Goal: Information Seeking & Learning: Check status

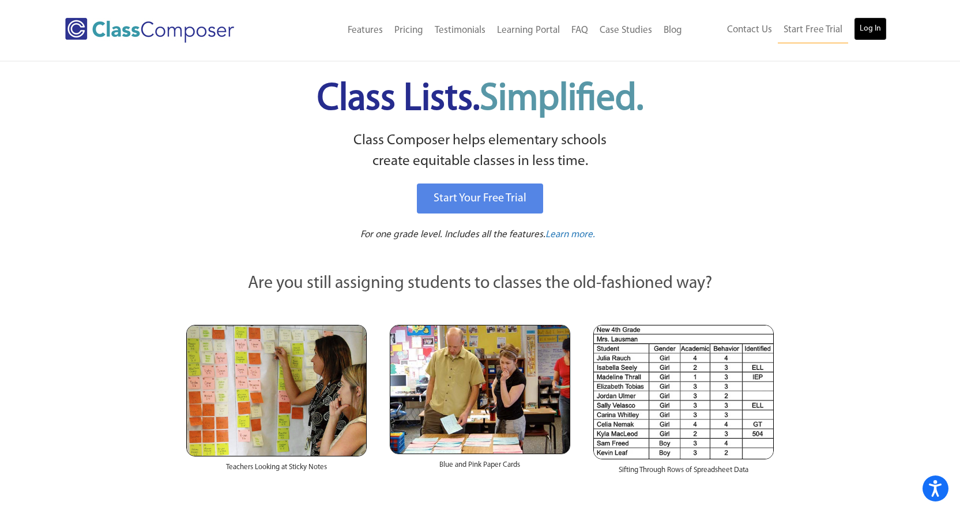
click at [870, 30] on link "Log In" at bounding box center [870, 28] width 33 height 23
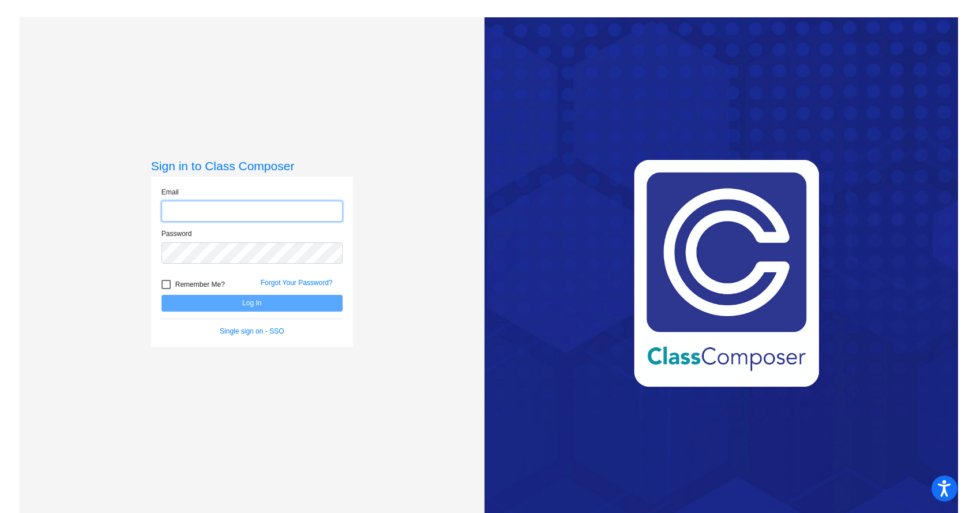
type input "[EMAIL_ADDRESS][DOMAIN_NAME]"
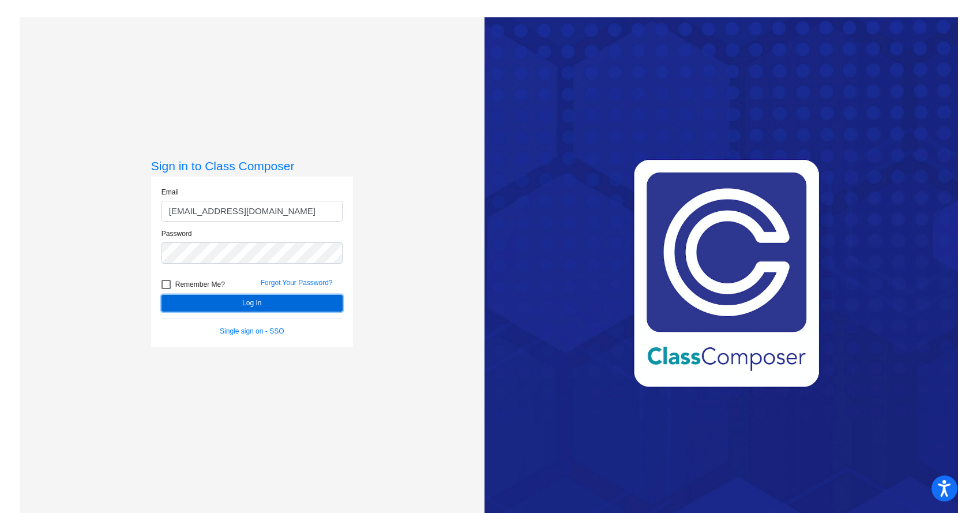
click at [280, 303] on button "Log In" at bounding box center [251, 303] width 181 height 17
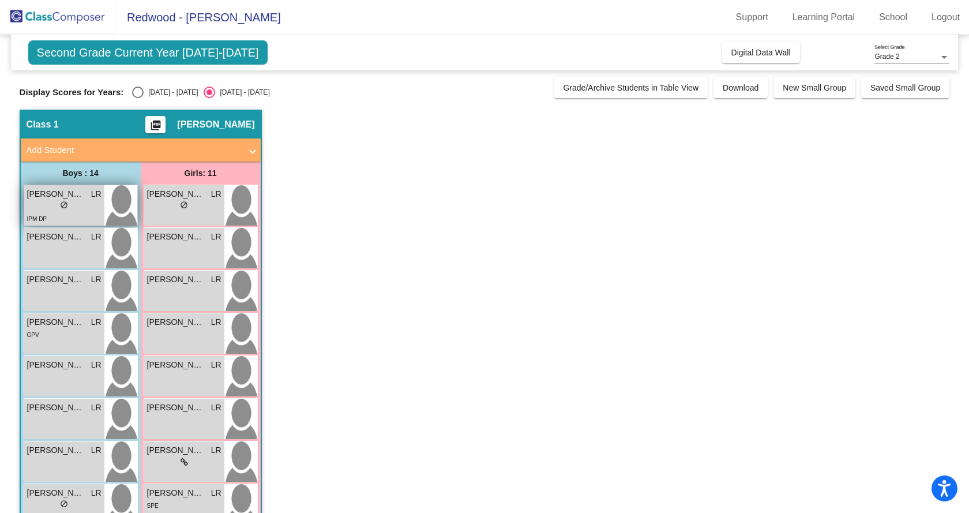
click at [79, 206] on div "lock do_not_disturb_alt" at bounding box center [64, 206] width 74 height 12
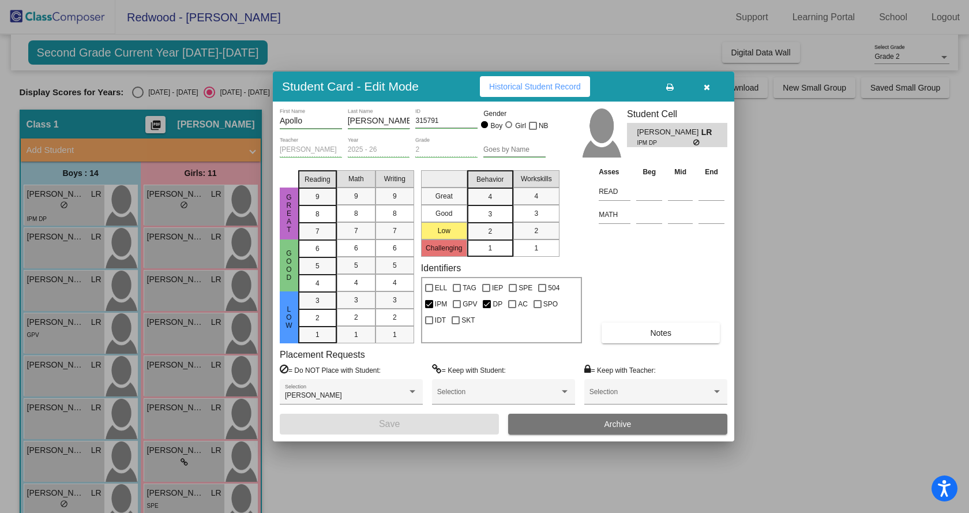
click at [518, 89] on span "Historical Student Record" at bounding box center [535, 86] width 92 height 9
click at [46, 251] on div at bounding box center [484, 256] width 969 height 513
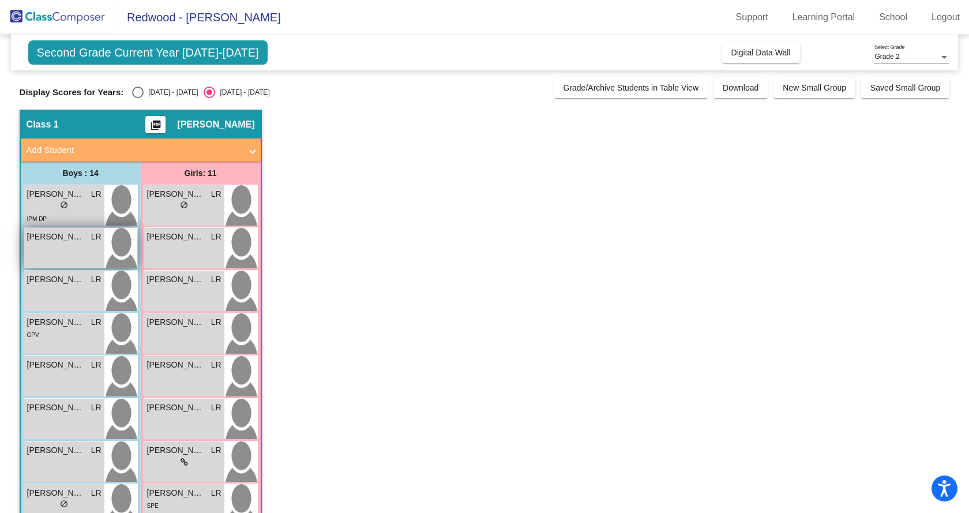
click at [72, 243] on div "[PERSON_NAME] LR lock do_not_disturb_alt" at bounding box center [64, 248] width 80 height 40
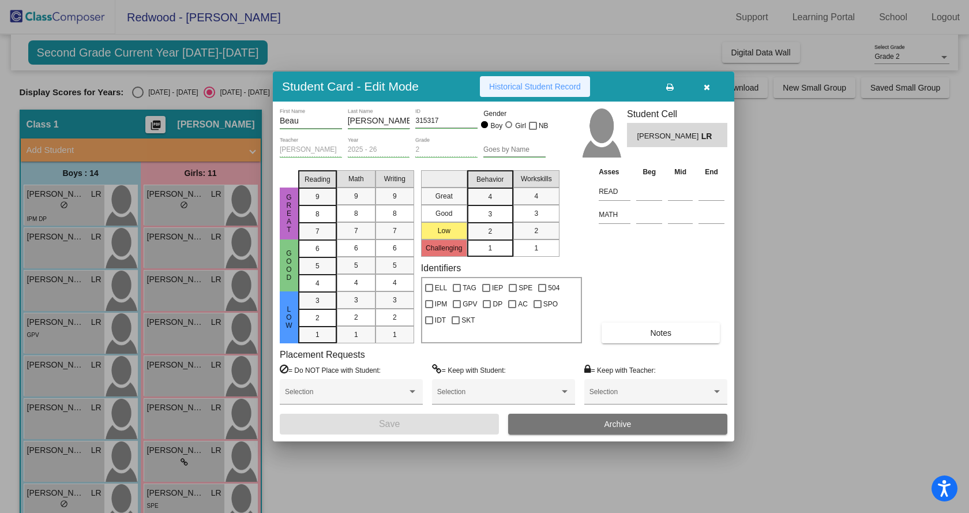
click at [505, 81] on button "Historical Student Record" at bounding box center [535, 86] width 110 height 21
click at [75, 194] on div at bounding box center [484, 256] width 969 height 513
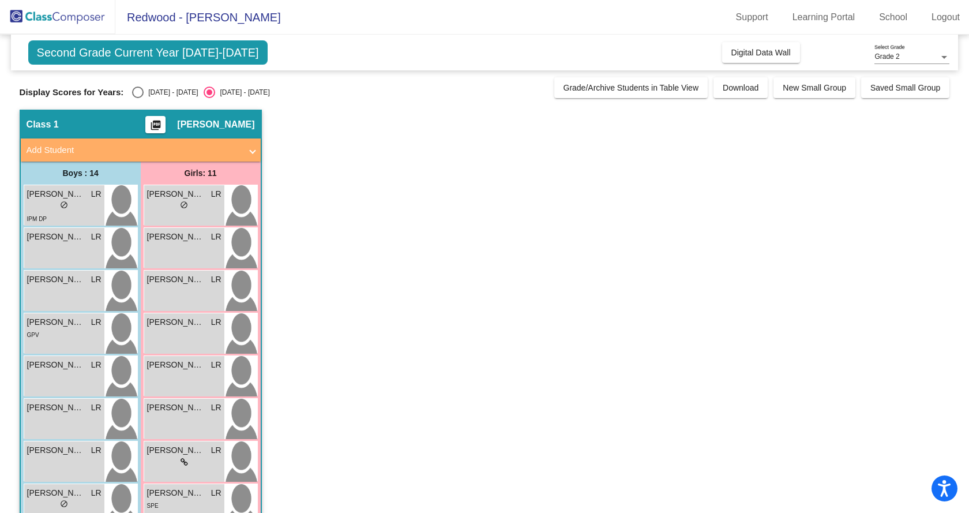
click at [75, 194] on span "[PERSON_NAME]" at bounding box center [56, 194] width 58 height 12
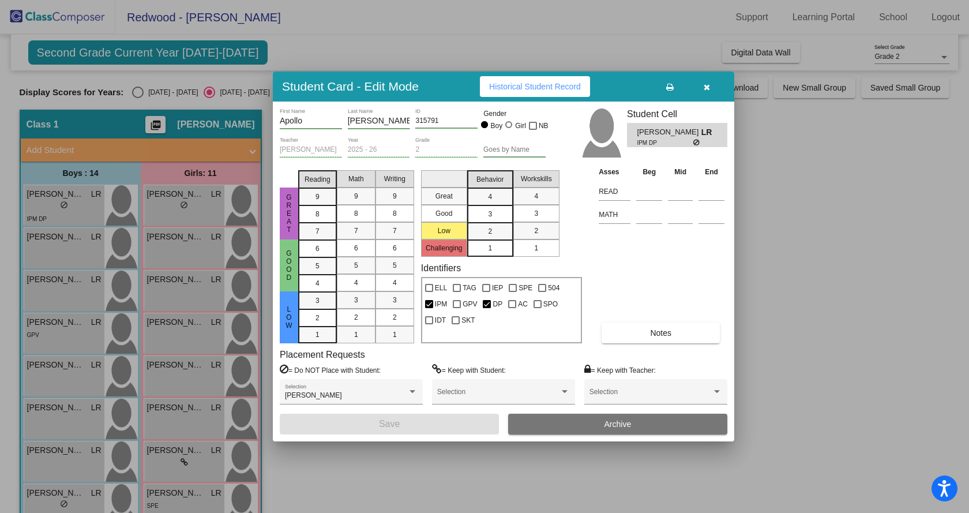
click at [539, 83] on span "Historical Student Record" at bounding box center [535, 86] width 92 height 9
click at [61, 248] on div at bounding box center [484, 256] width 969 height 513
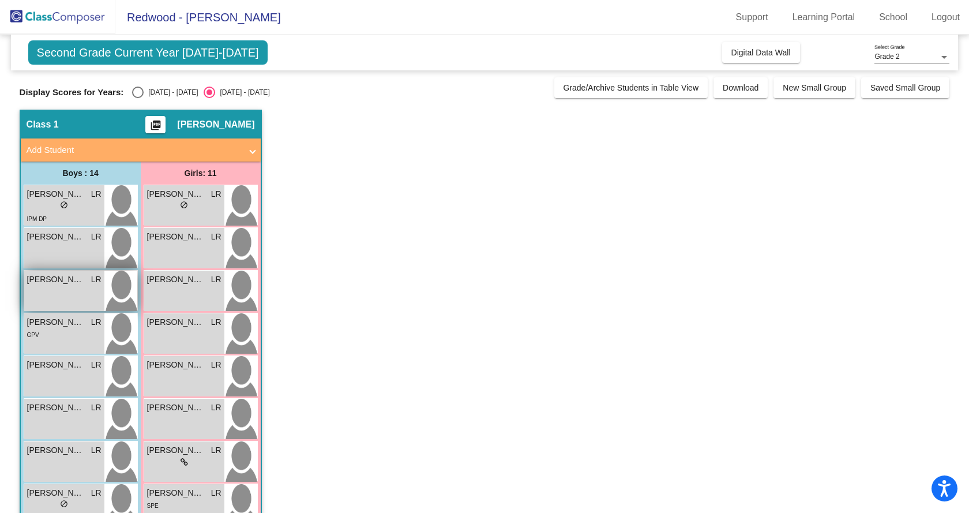
click at [71, 304] on div "[PERSON_NAME] [PERSON_NAME] lock do_not_disturb_alt" at bounding box center [64, 290] width 80 height 40
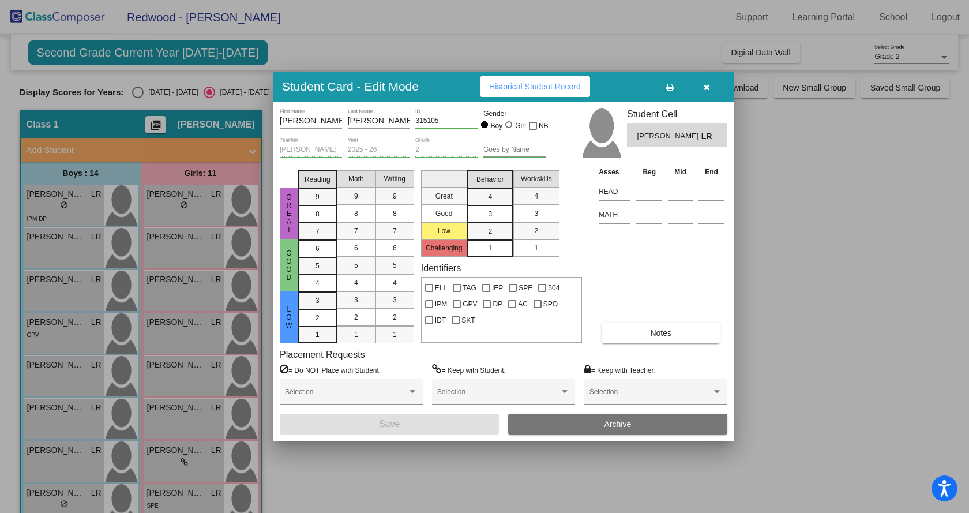
click at [521, 89] on span "Historical Student Record" at bounding box center [535, 86] width 92 height 9
click at [73, 194] on div at bounding box center [484, 256] width 969 height 513
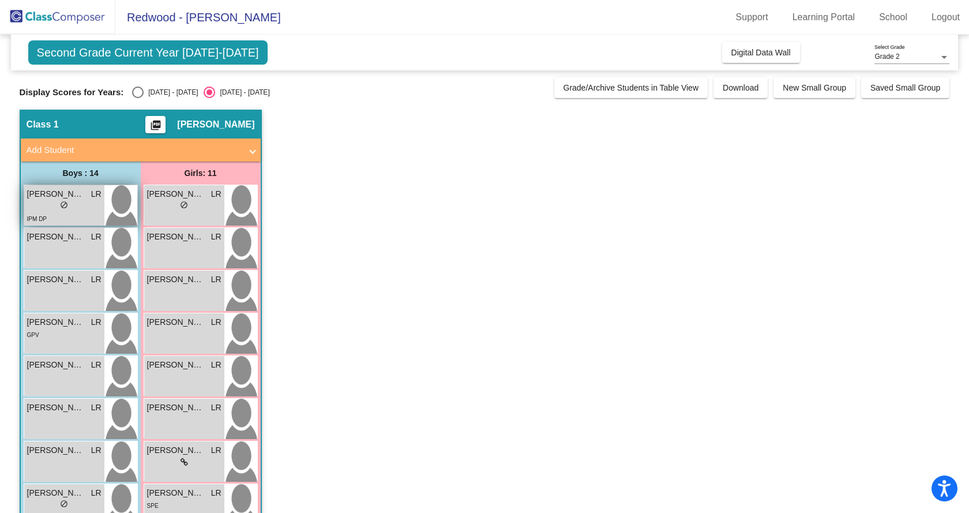
click at [73, 205] on div "lock do_not_disturb_alt" at bounding box center [64, 206] width 74 height 12
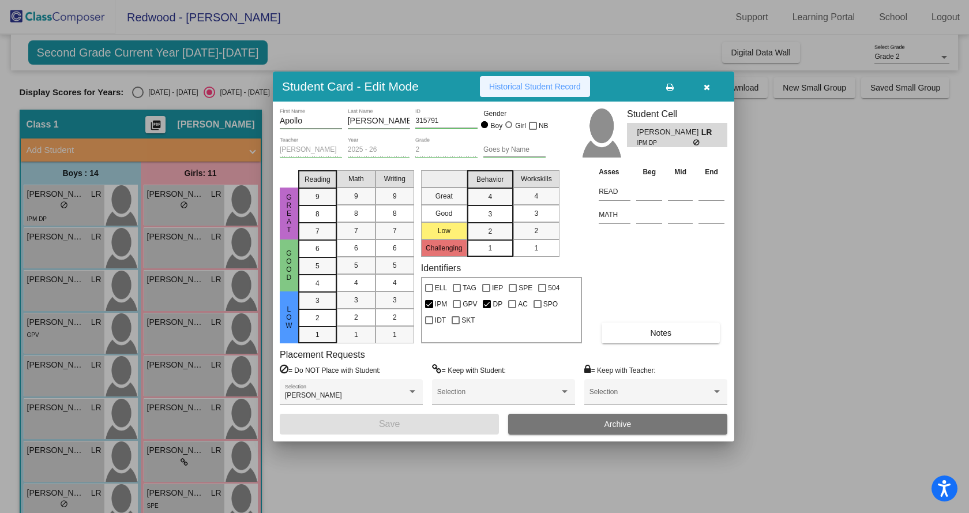
click at [518, 77] on button "Historical Student Record" at bounding box center [535, 86] width 110 height 21
click at [57, 247] on div at bounding box center [484, 256] width 969 height 513
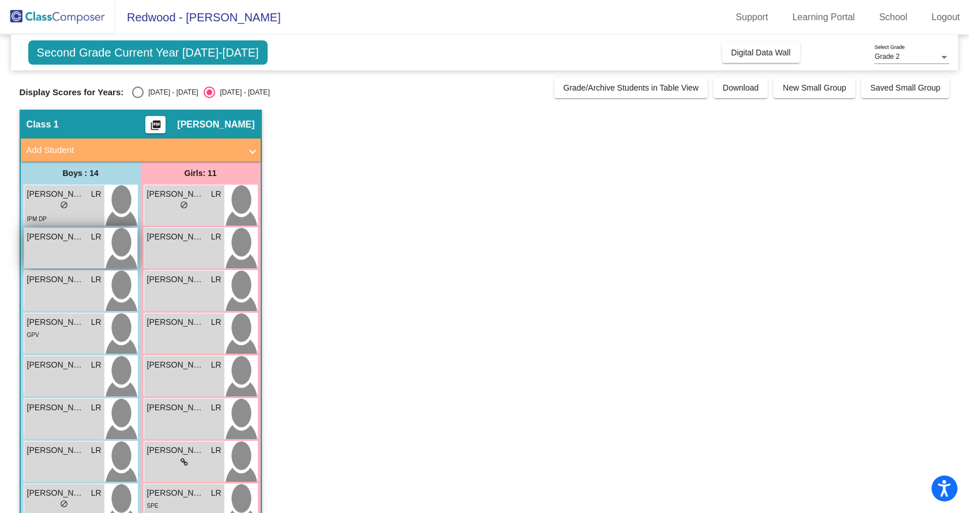
click at [57, 247] on div "[PERSON_NAME] LR lock do_not_disturb_alt" at bounding box center [64, 248] width 80 height 40
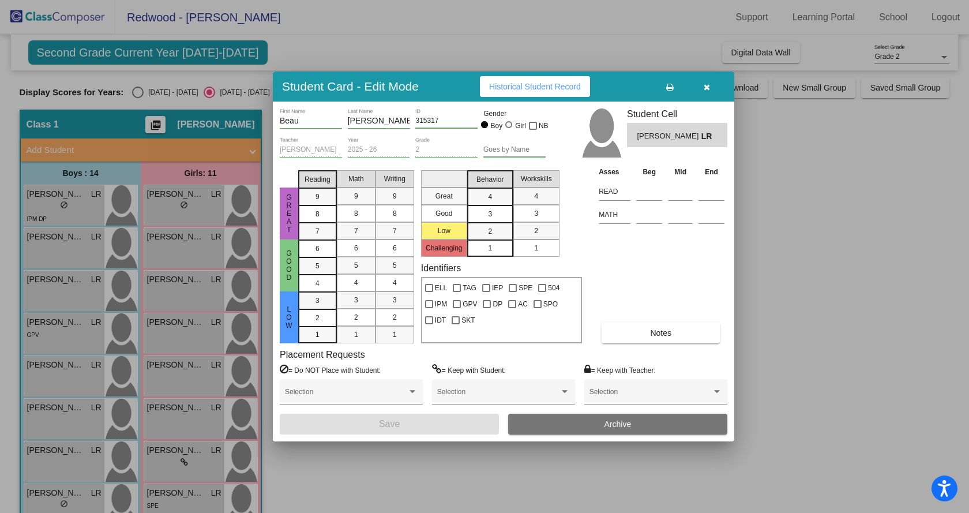
click at [532, 79] on button "Historical Student Record" at bounding box center [535, 86] width 110 height 21
click at [67, 332] on div at bounding box center [484, 256] width 969 height 513
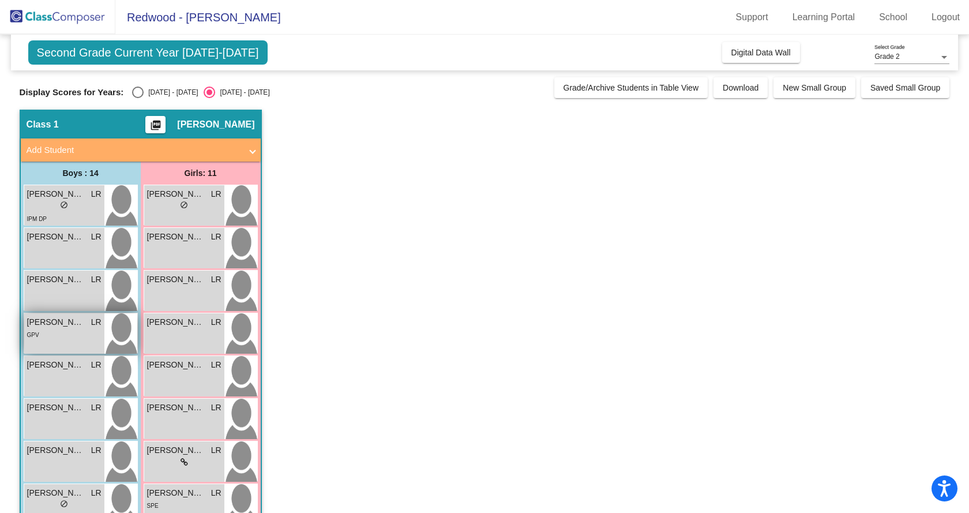
click at [67, 332] on div "GPV" at bounding box center [64, 334] width 74 height 12
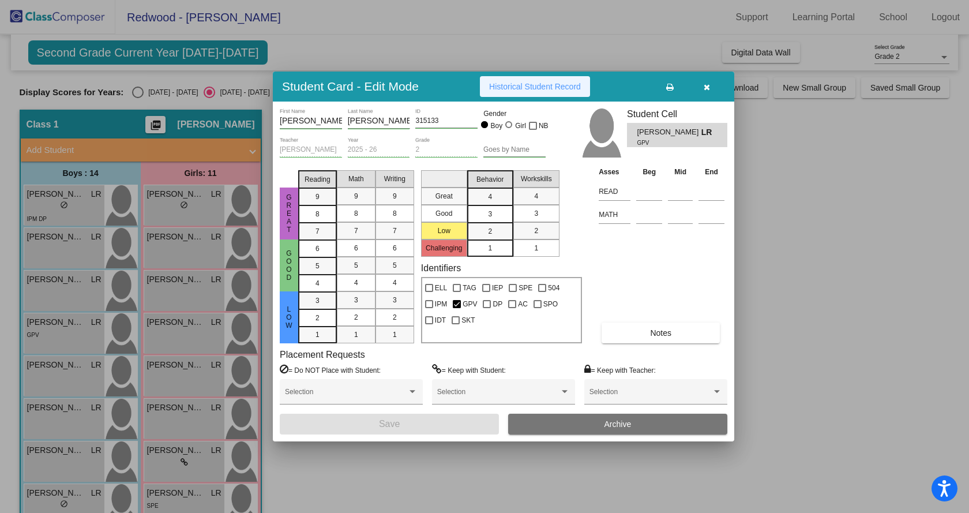
click at [521, 81] on button "Historical Student Record" at bounding box center [535, 86] width 110 height 21
click at [53, 384] on div at bounding box center [484, 256] width 969 height 513
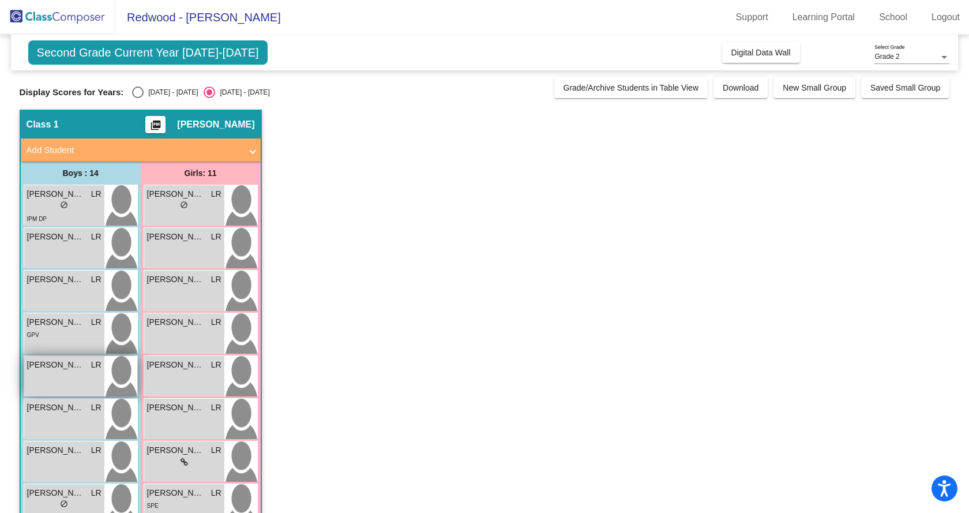
click at [51, 382] on div "[PERSON_NAME] LR lock do_not_disturb_alt" at bounding box center [64, 376] width 80 height 40
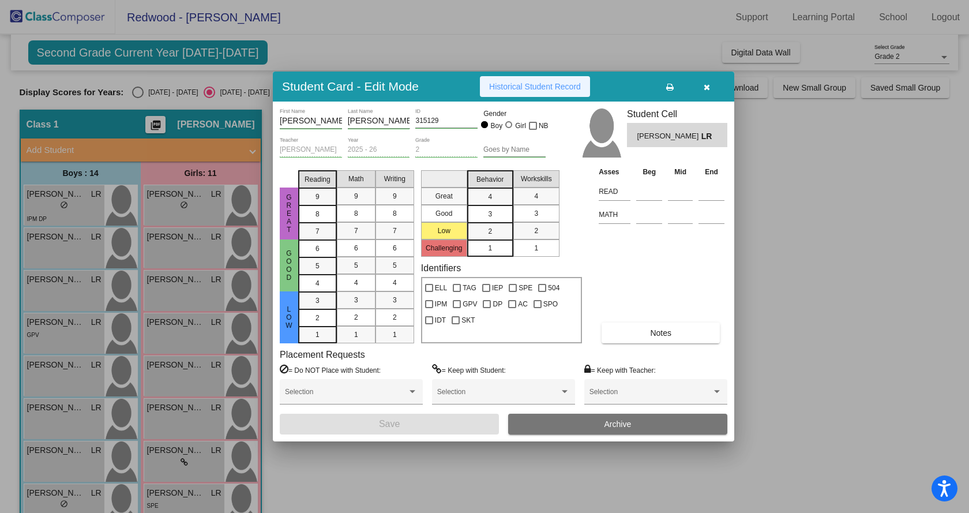
click at [540, 85] on span "Historical Student Record" at bounding box center [535, 86] width 92 height 9
click at [705, 81] on button "button" at bounding box center [706, 86] width 37 height 21
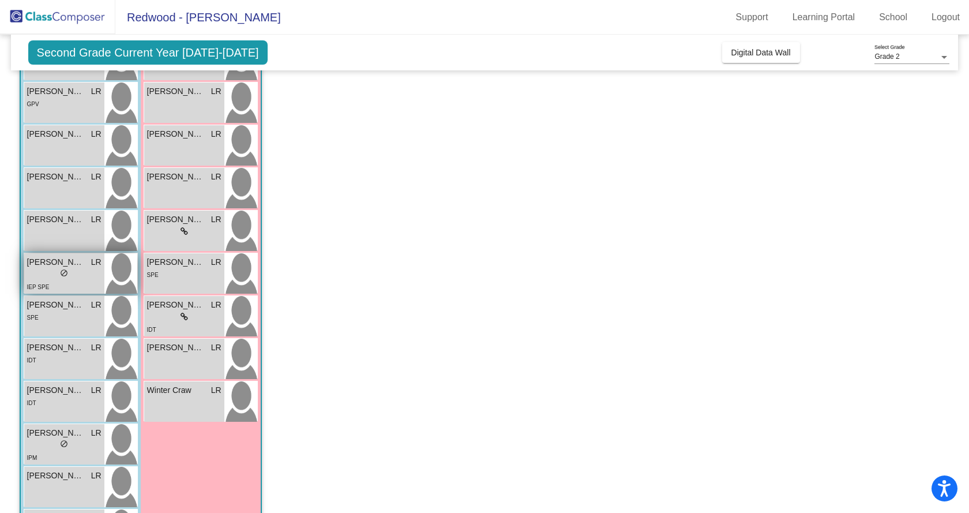
scroll to position [288, 0]
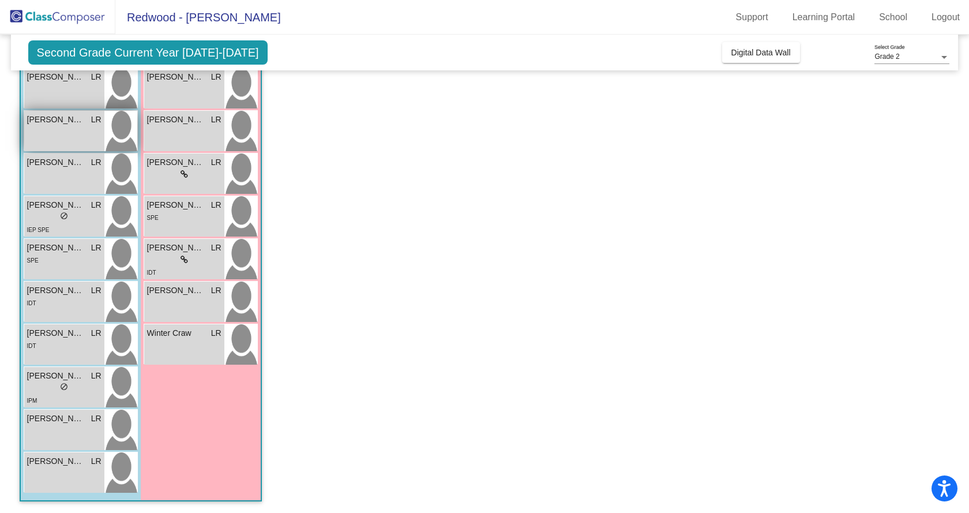
click at [66, 130] on div "[PERSON_NAME] [PERSON_NAME] lock do_not_disturb_alt" at bounding box center [64, 131] width 80 height 40
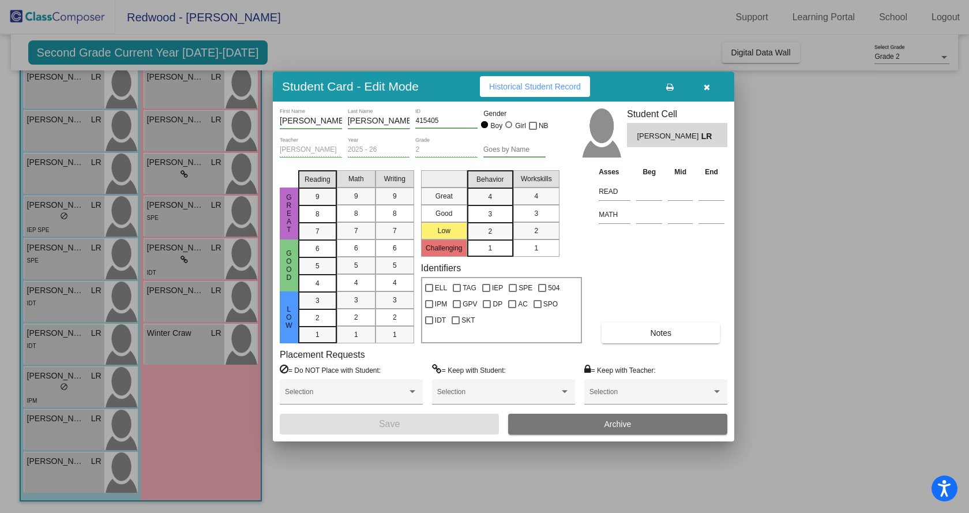
click at [561, 88] on span "Historical Student Record" at bounding box center [535, 86] width 92 height 9
click at [54, 168] on div at bounding box center [484, 256] width 969 height 513
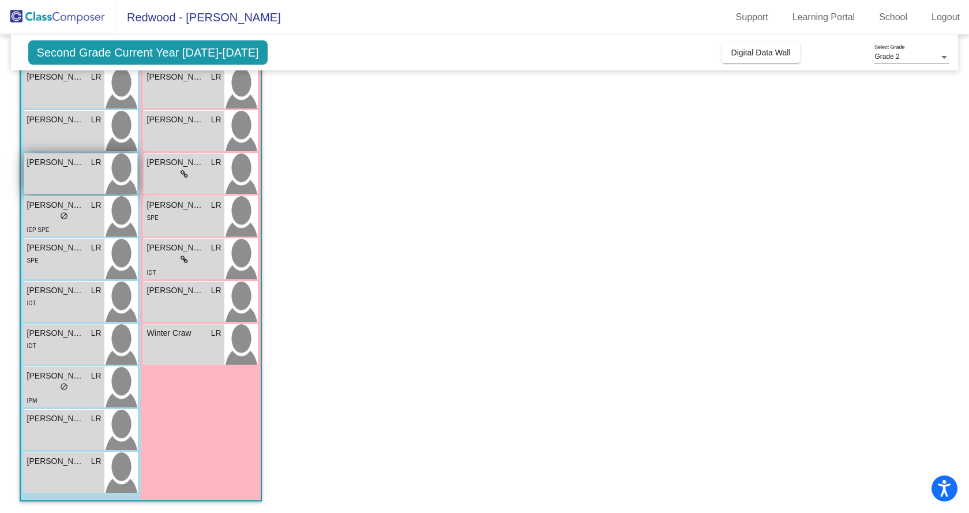
click at [54, 168] on span "[PERSON_NAME]" at bounding box center [56, 162] width 58 height 12
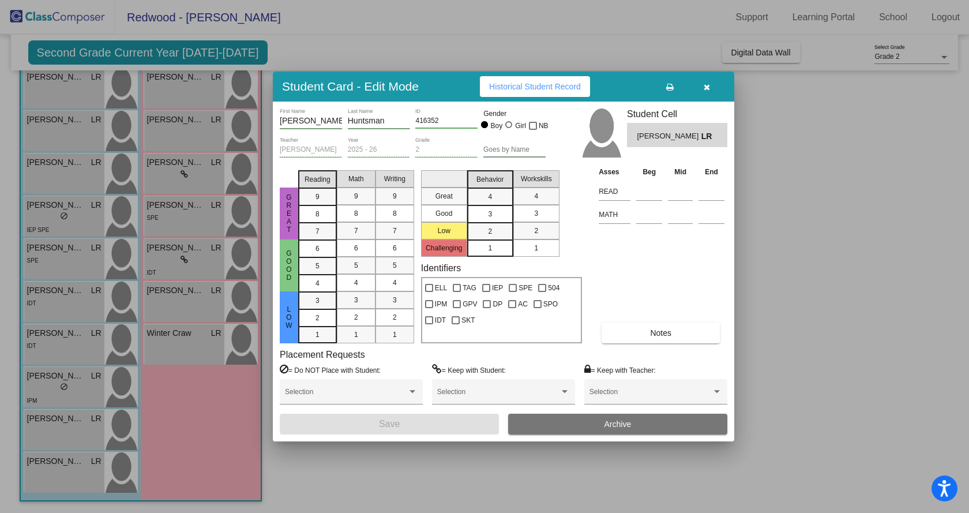
click at [535, 86] on span "Historical Student Record" at bounding box center [535, 86] width 92 height 9
click at [45, 215] on div at bounding box center [484, 256] width 969 height 513
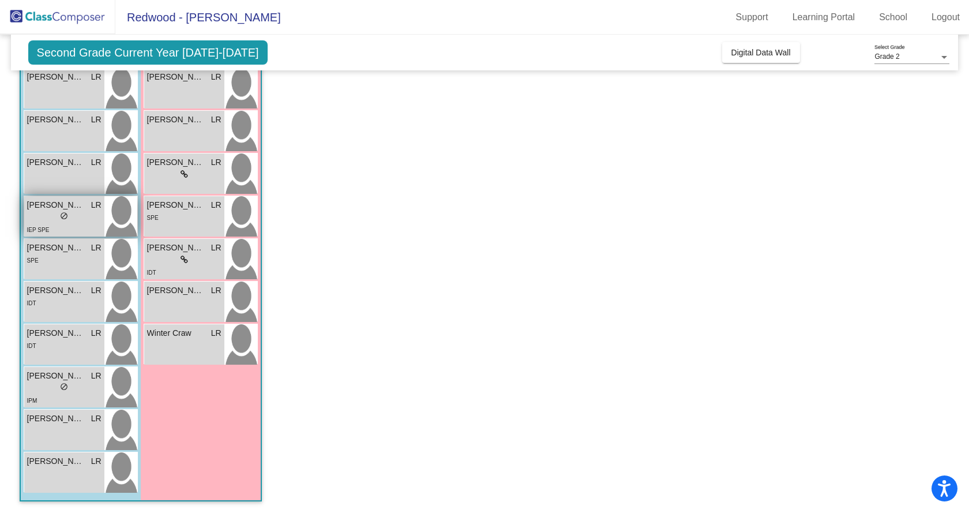
click at [46, 214] on div "lock do_not_disturb_alt" at bounding box center [64, 217] width 74 height 12
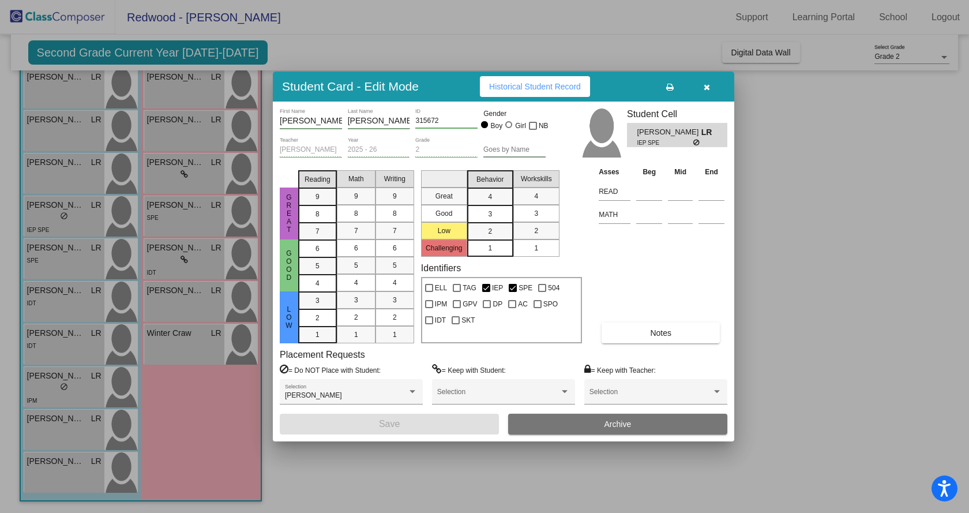
click at [530, 84] on span "Historical Student Record" at bounding box center [535, 86] width 92 height 9
click at [55, 260] on div at bounding box center [484, 256] width 969 height 513
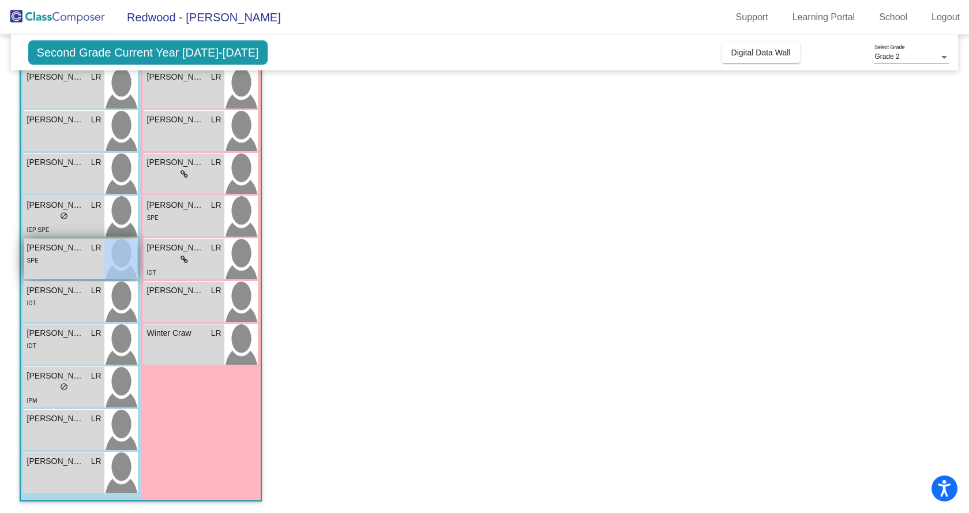
click at [55, 260] on div "SPE" at bounding box center [64, 260] width 74 height 12
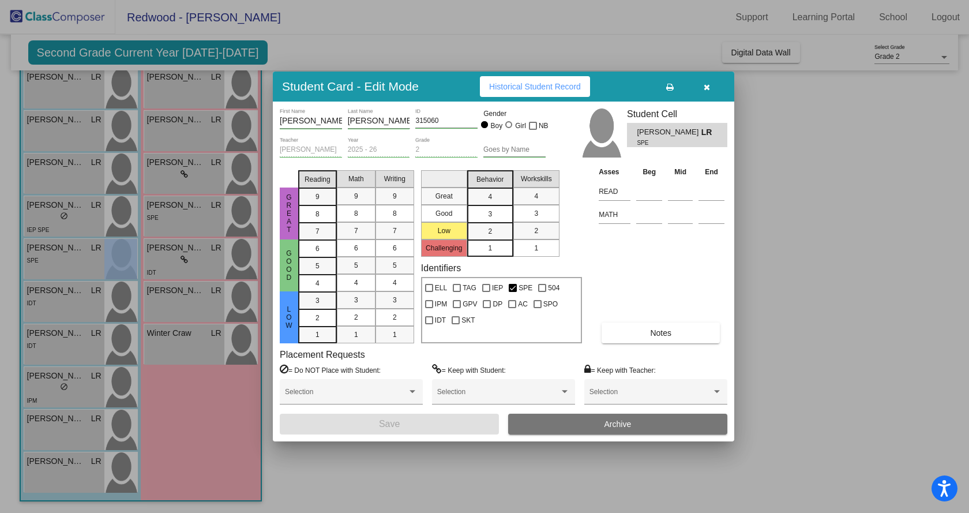
click at [538, 80] on button "Historical Student Record" at bounding box center [535, 86] width 110 height 21
click at [51, 305] on div at bounding box center [484, 256] width 969 height 513
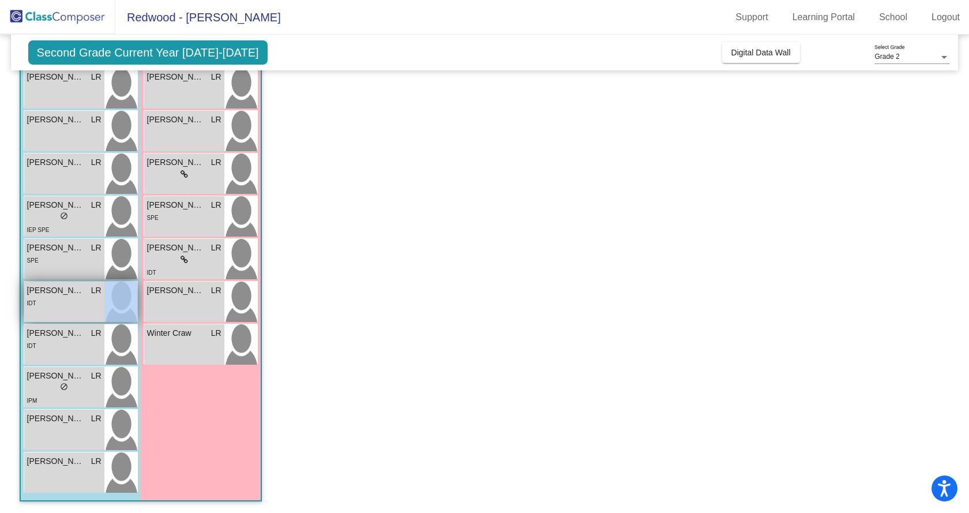
click at [51, 305] on div "IDT" at bounding box center [64, 302] width 74 height 12
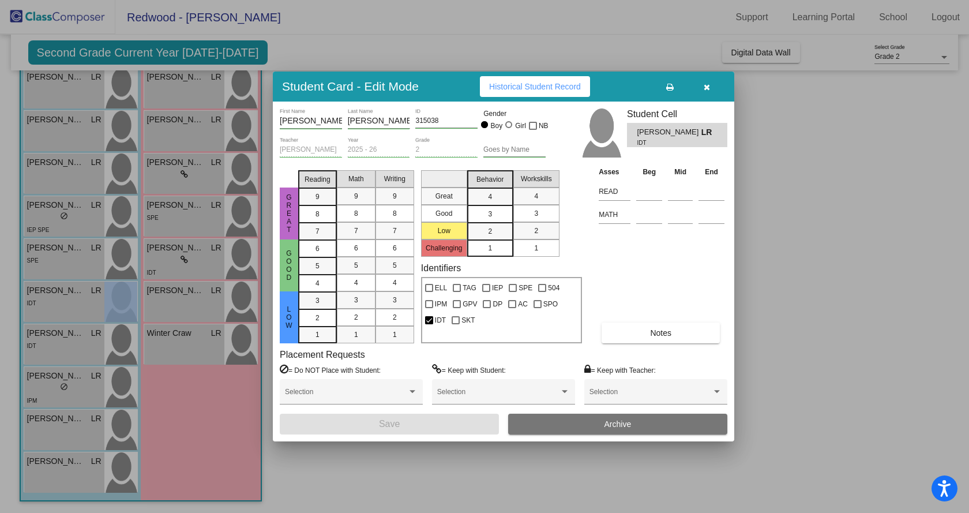
click at [525, 78] on button "Historical Student Record" at bounding box center [535, 86] width 110 height 21
click at [54, 338] on div at bounding box center [484, 256] width 969 height 513
click at [54, 338] on span "[PERSON_NAME]" at bounding box center [56, 333] width 58 height 12
click at [514, 87] on span "Historical Student Record" at bounding box center [535, 86] width 92 height 9
click at [45, 389] on div at bounding box center [484, 256] width 969 height 513
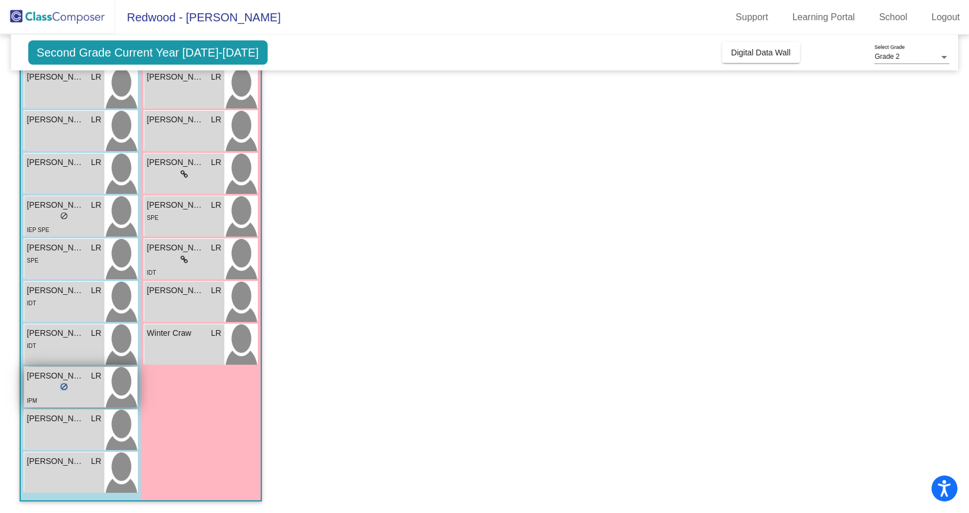
click at [45, 389] on div "lock do_not_disturb_alt" at bounding box center [64, 388] width 74 height 12
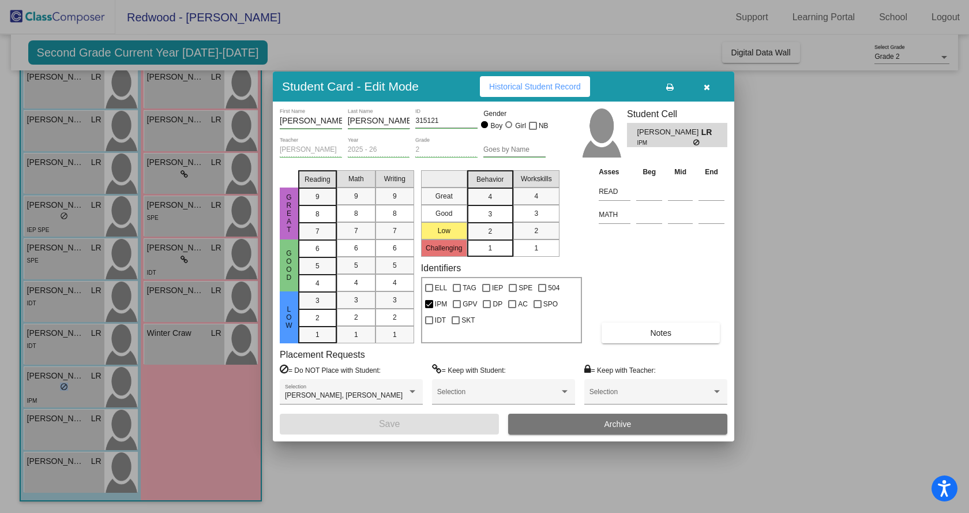
click at [538, 86] on span "Historical Student Record" at bounding box center [535, 86] width 92 height 9
click at [57, 436] on div at bounding box center [484, 256] width 969 height 513
click at [57, 436] on div "[PERSON_NAME] LR lock do_not_disturb_alt" at bounding box center [64, 429] width 80 height 40
click at [524, 78] on button "Historical Student Record" at bounding box center [535, 86] width 110 height 21
click at [53, 470] on div at bounding box center [484, 256] width 969 height 513
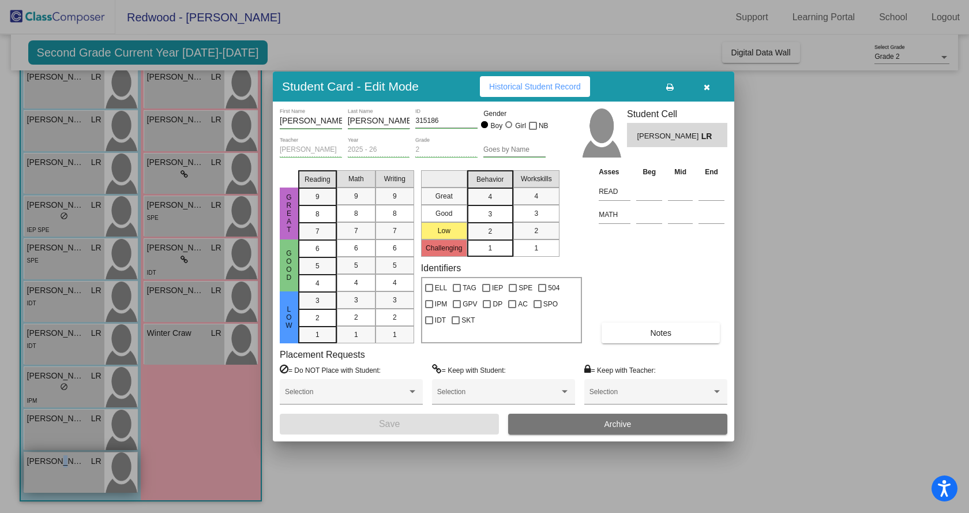
click at [53, 470] on div "[PERSON_NAME] LR lock do_not_disturb_alt" at bounding box center [64, 472] width 80 height 40
click at [510, 89] on span "Historical Student Record" at bounding box center [535, 86] width 92 height 9
click at [708, 78] on button "button" at bounding box center [706, 86] width 37 height 21
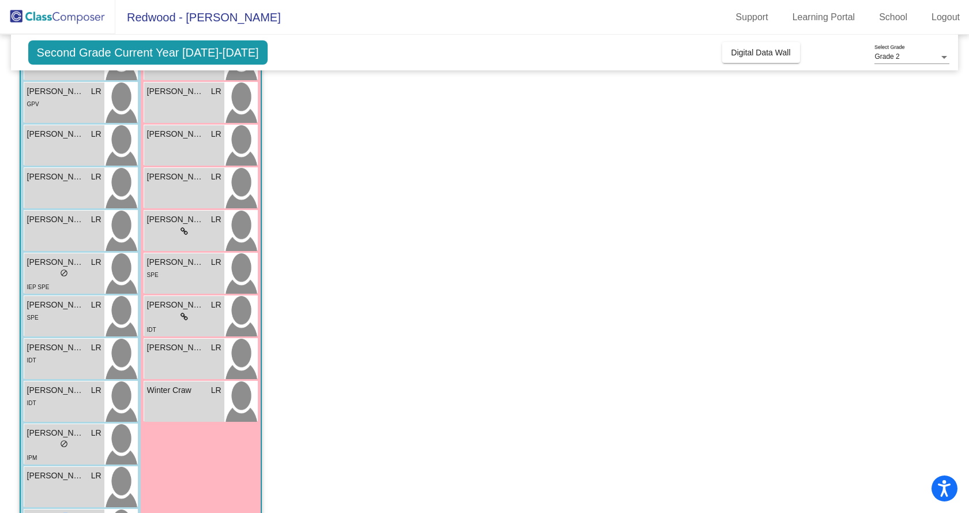
scroll to position [0, 0]
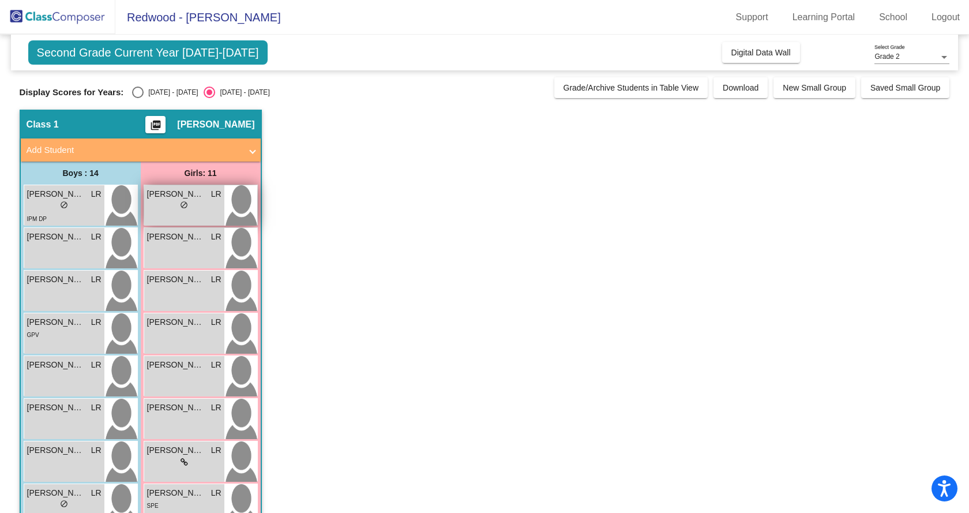
click at [164, 205] on div "lock do_not_disturb_alt" at bounding box center [184, 206] width 74 height 12
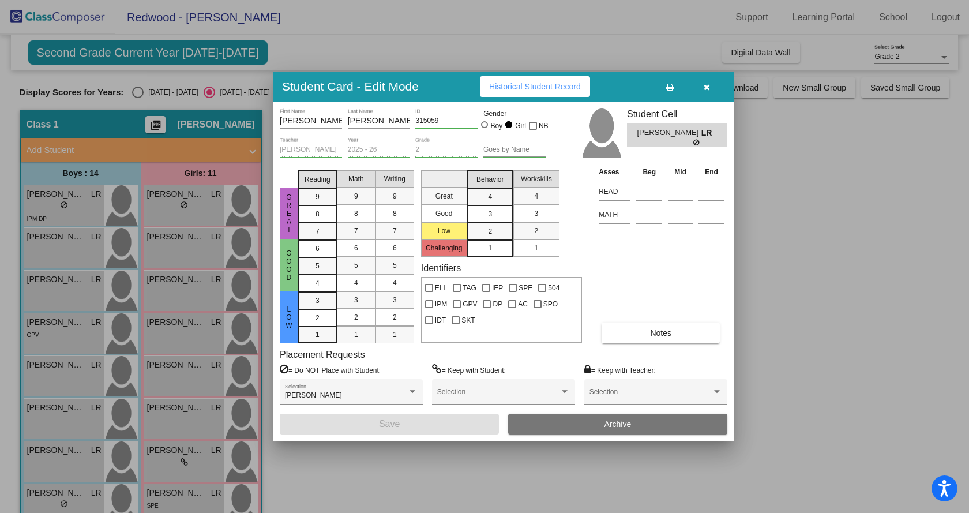
click at [539, 85] on span "Historical Student Record" at bounding box center [535, 86] width 92 height 9
click at [171, 237] on div at bounding box center [484, 256] width 969 height 513
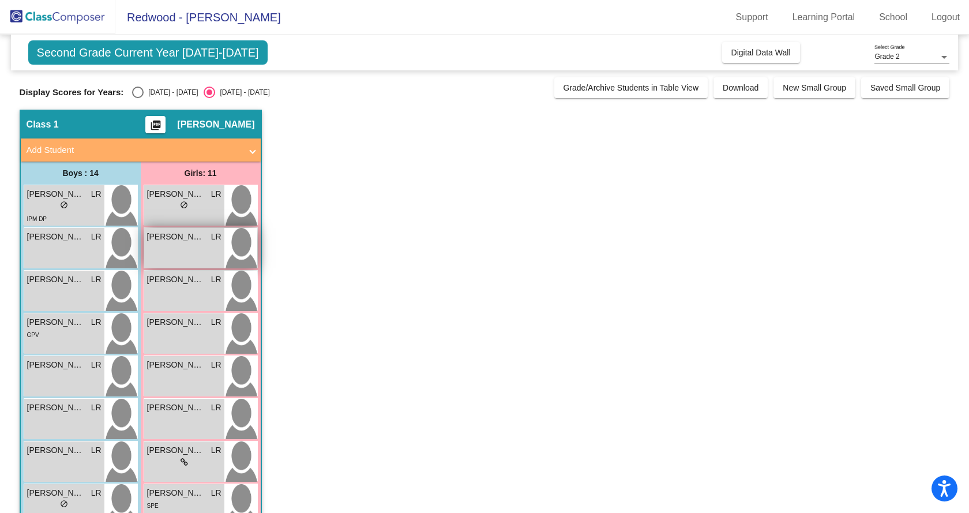
click at [171, 238] on span "[PERSON_NAME]" at bounding box center [176, 237] width 58 height 12
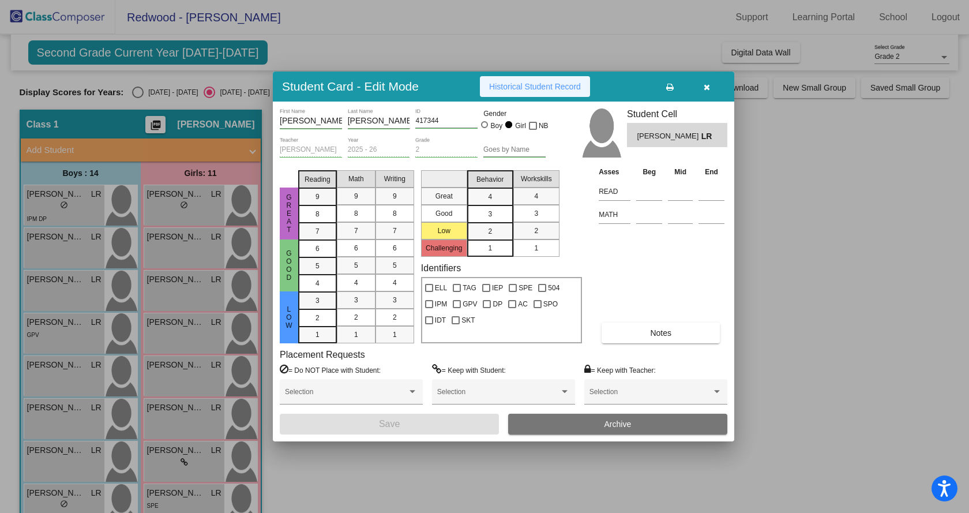
click at [562, 87] on span "Historical Student Record" at bounding box center [535, 86] width 92 height 9
click at [159, 296] on div at bounding box center [484, 256] width 969 height 513
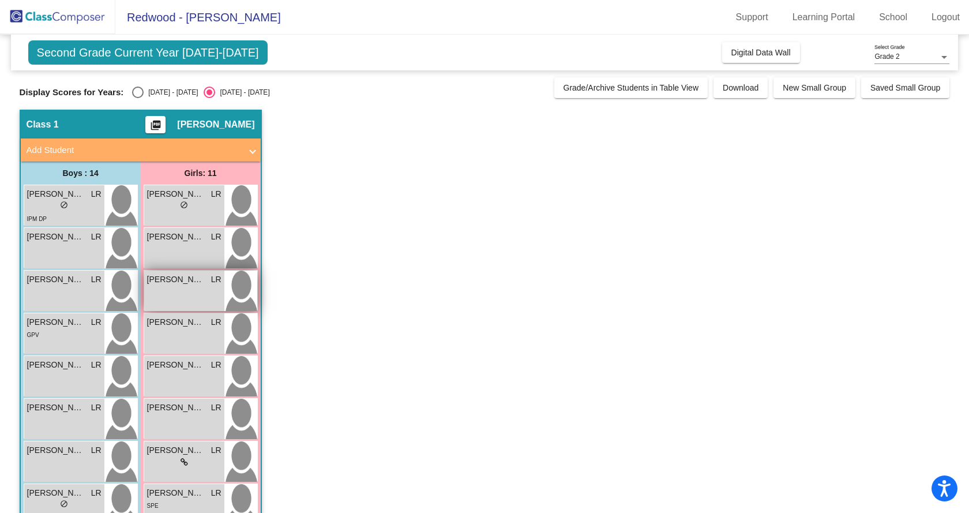
click at [159, 296] on div "[PERSON_NAME] lock do_not_disturb_alt" at bounding box center [184, 290] width 80 height 40
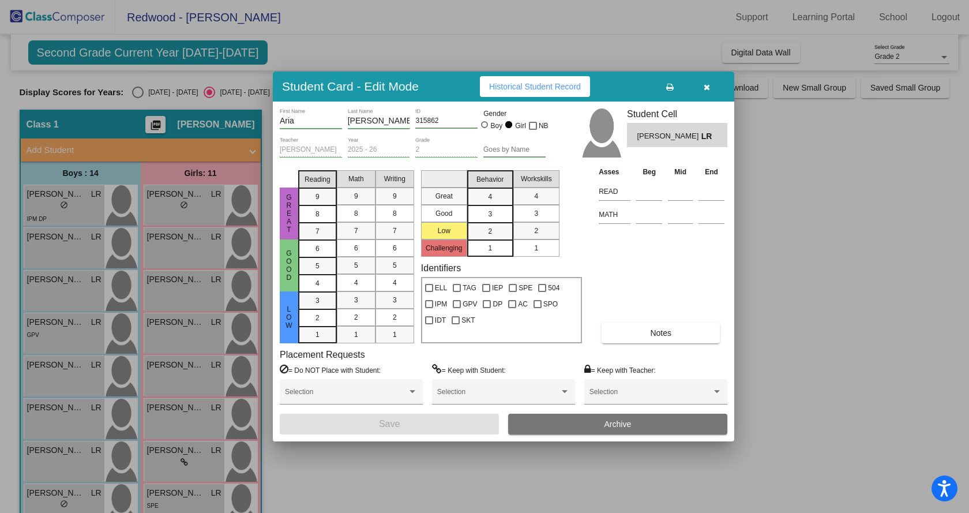
click at [565, 82] on span "Historical Student Record" at bounding box center [535, 86] width 92 height 9
click at [181, 336] on div at bounding box center [484, 256] width 969 height 513
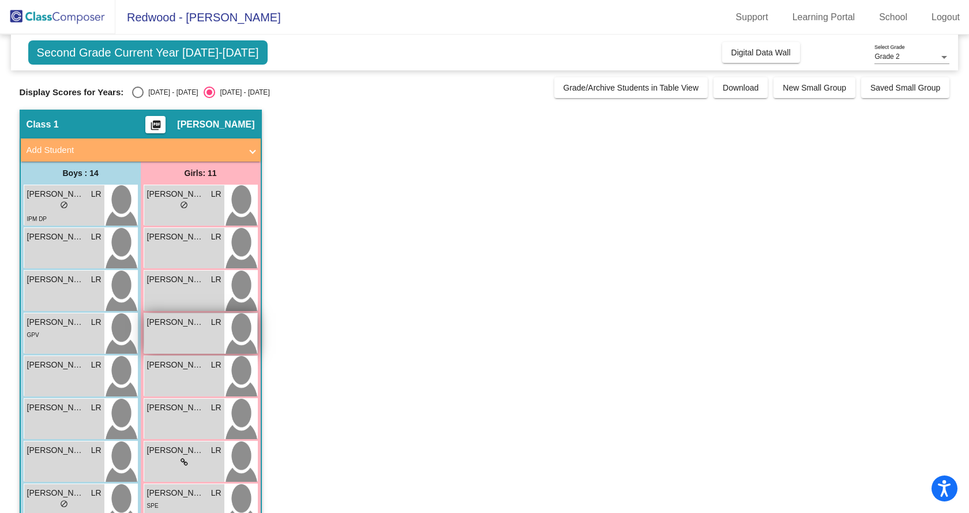
click at [181, 336] on div "[PERSON_NAME] LR lock do_not_disturb_alt" at bounding box center [184, 333] width 80 height 40
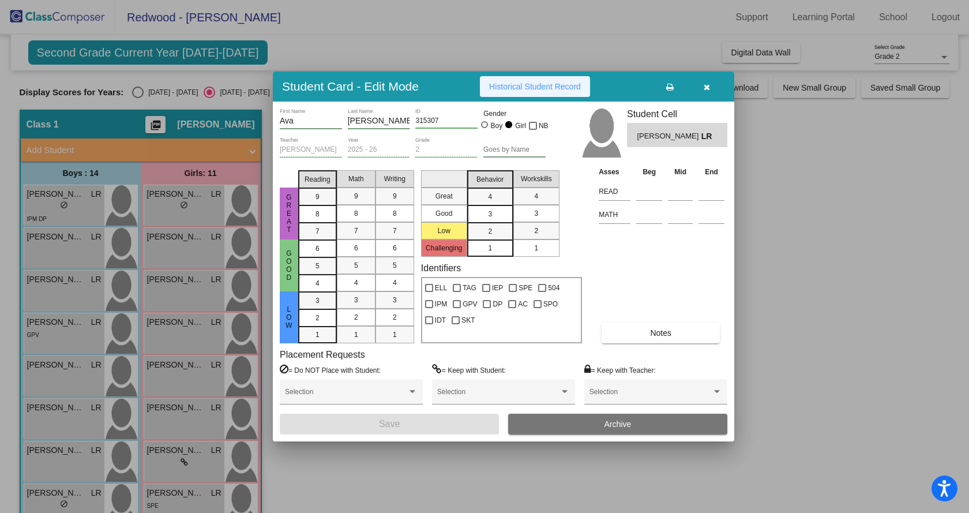
click at [545, 88] on span "Historical Student Record" at bounding box center [535, 86] width 92 height 9
click at [182, 375] on div at bounding box center [484, 256] width 969 height 513
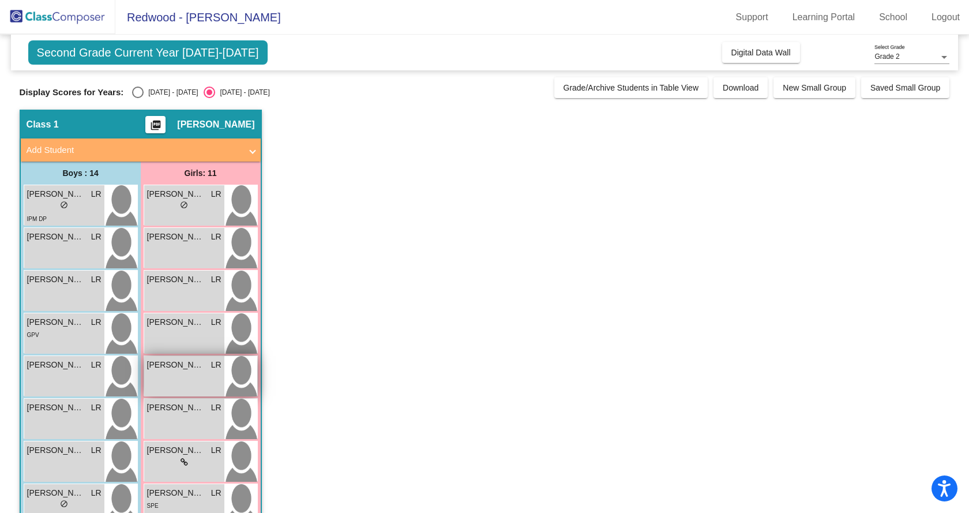
click at [182, 377] on div "[PERSON_NAME] LR lock do_not_disturb_alt" at bounding box center [184, 376] width 80 height 40
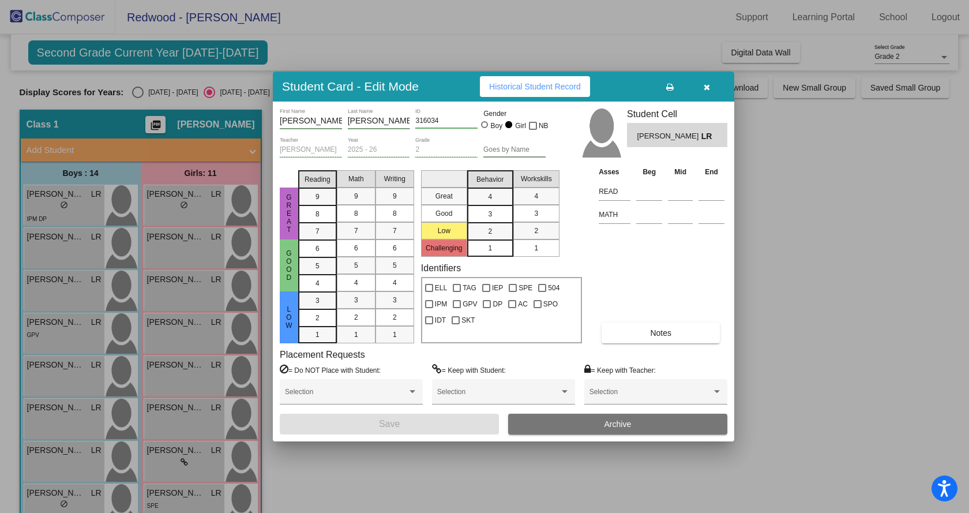
click at [706, 85] on icon "button" at bounding box center [707, 87] width 6 height 8
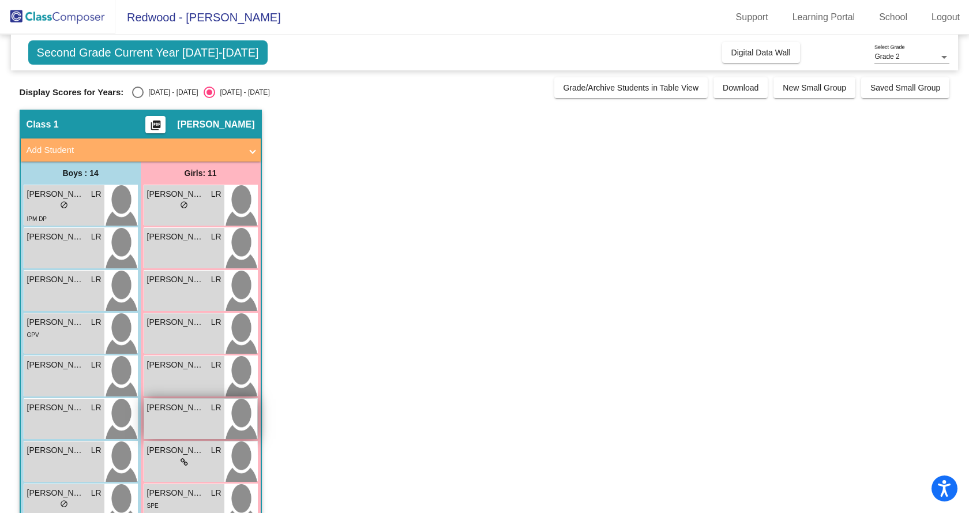
click at [183, 419] on div "[PERSON_NAME] [PERSON_NAME] lock do_not_disturb_alt" at bounding box center [184, 419] width 80 height 40
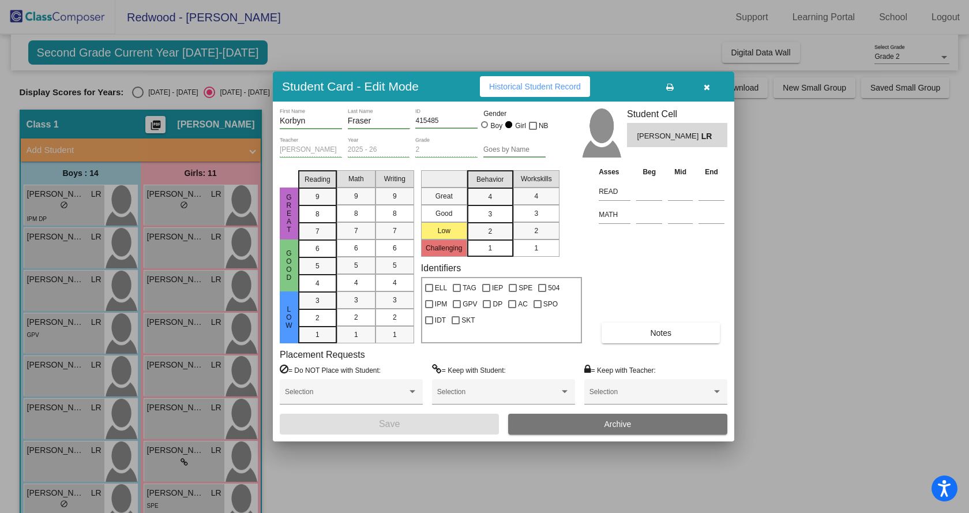
click at [517, 83] on span "Historical Student Record" at bounding box center [535, 86] width 92 height 9
click at [164, 461] on div at bounding box center [484, 256] width 969 height 513
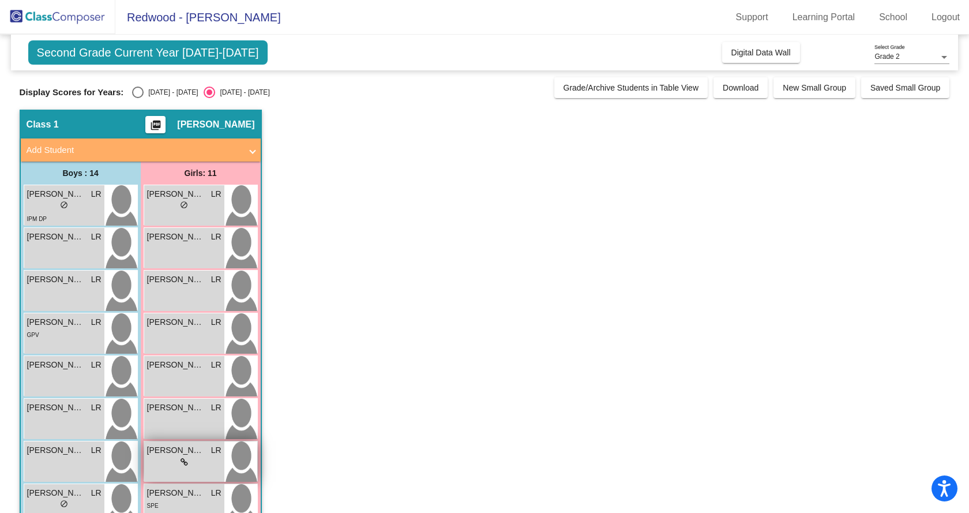
click at [164, 462] on div "lock do_not_disturb_alt" at bounding box center [184, 462] width 74 height 12
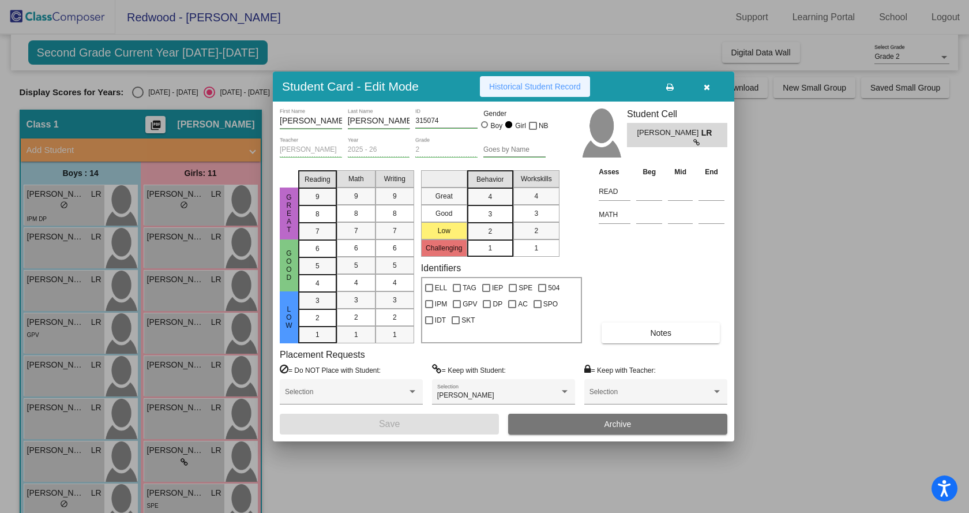
click at [494, 87] on span "Historical Student Record" at bounding box center [535, 86] width 92 height 9
click at [706, 82] on span "button" at bounding box center [707, 86] width 6 height 9
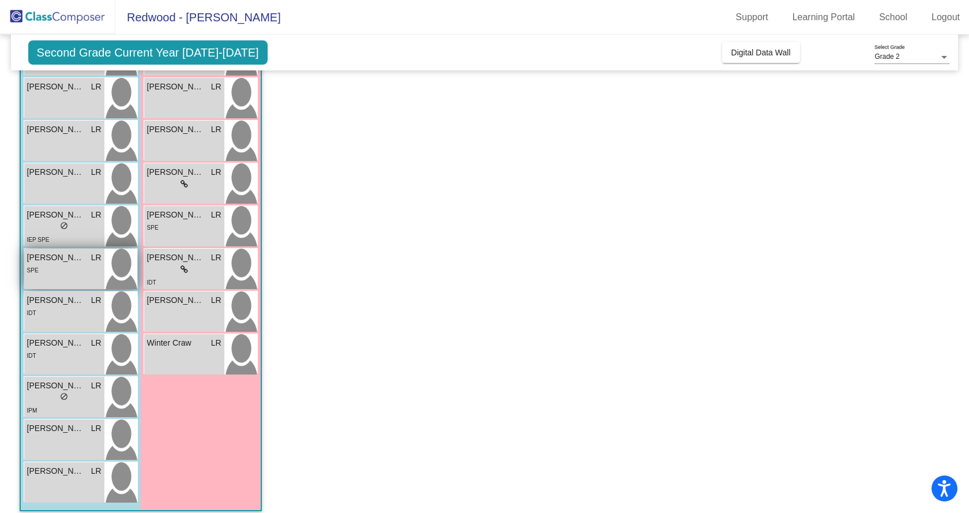
scroll to position [288, 0]
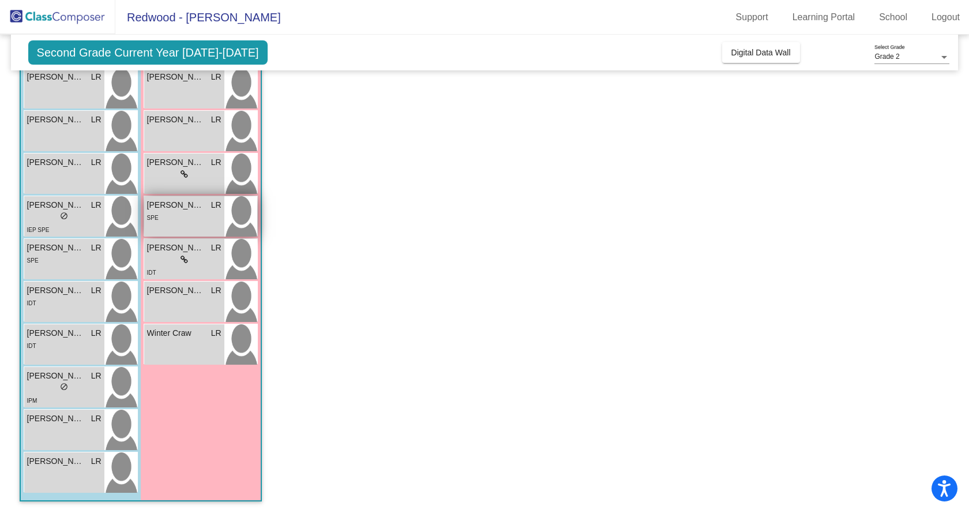
click at [164, 219] on div "SPE" at bounding box center [184, 217] width 74 height 12
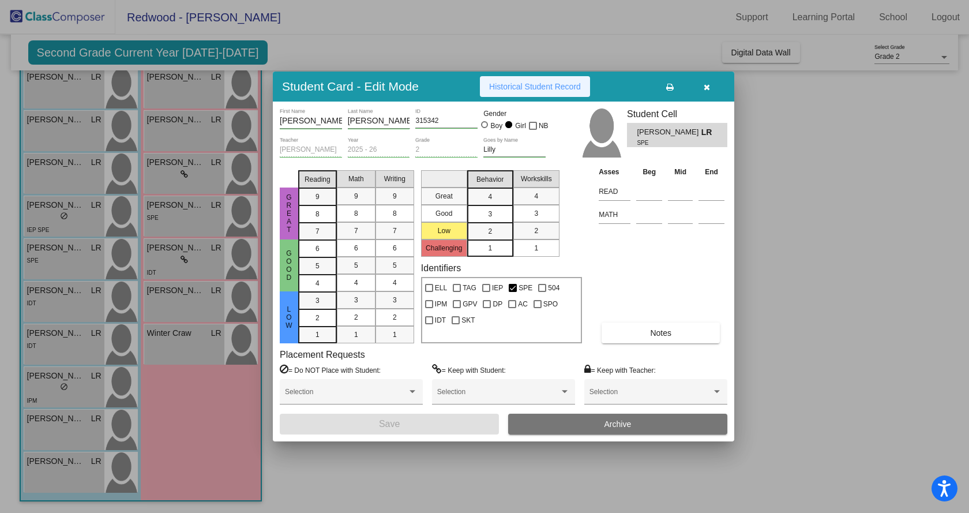
click at [520, 78] on button "Historical Student Record" at bounding box center [535, 86] width 110 height 21
click at [189, 260] on div at bounding box center [484, 256] width 969 height 513
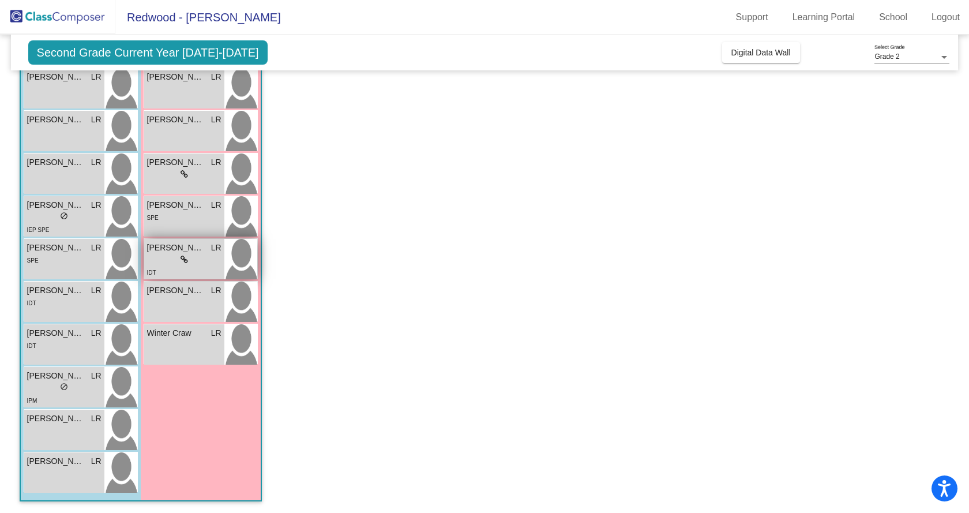
click at [189, 260] on div "lock do_not_disturb_alt" at bounding box center [184, 260] width 74 height 12
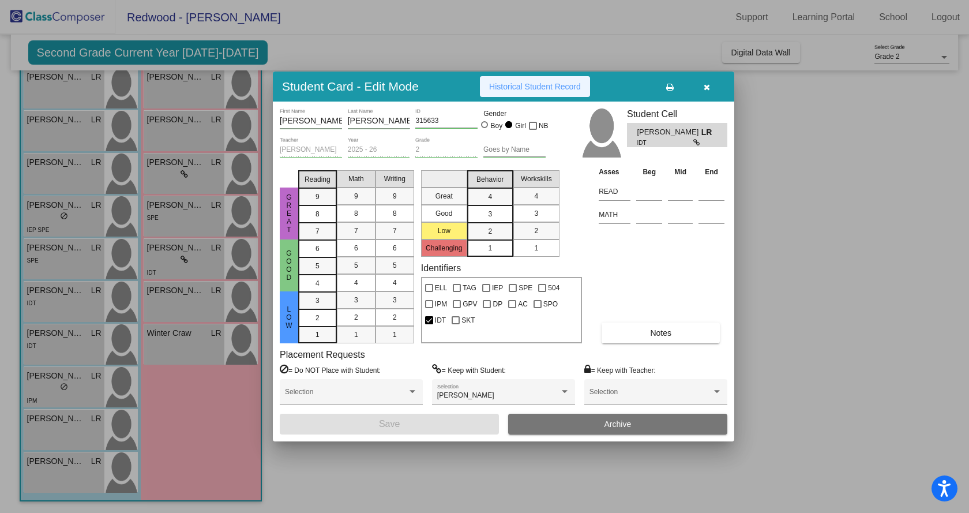
click at [521, 84] on span "Historical Student Record" at bounding box center [535, 86] width 92 height 9
click at [180, 294] on div at bounding box center [484, 256] width 969 height 513
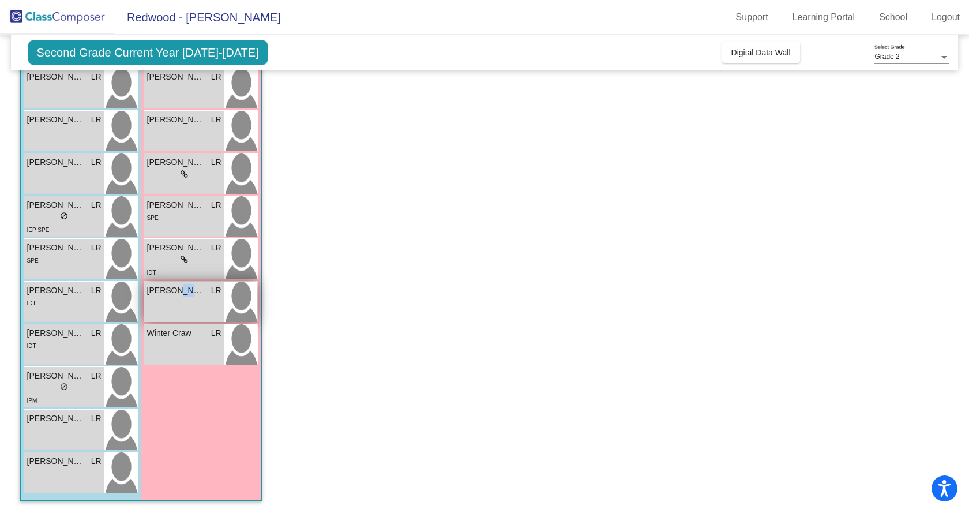
click at [180, 294] on span "[PERSON_NAME]" at bounding box center [176, 290] width 58 height 12
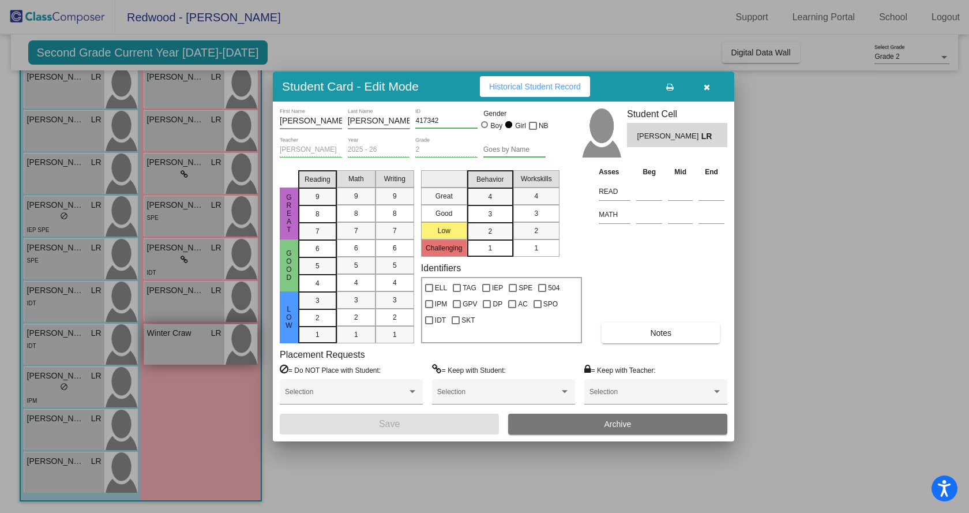
click at [179, 340] on div at bounding box center [484, 256] width 969 height 513
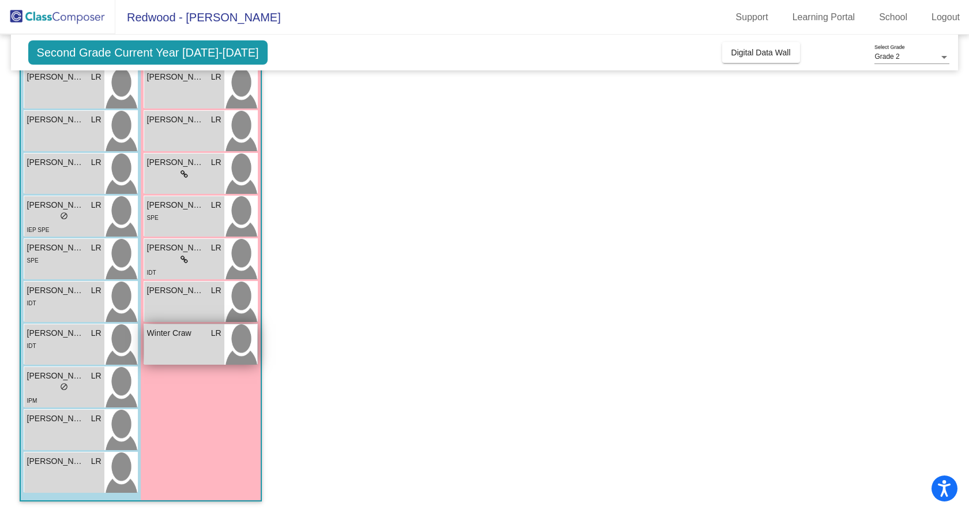
click at [178, 340] on div "Winter [PERSON_NAME] lock do_not_disturb_alt" at bounding box center [184, 344] width 80 height 40
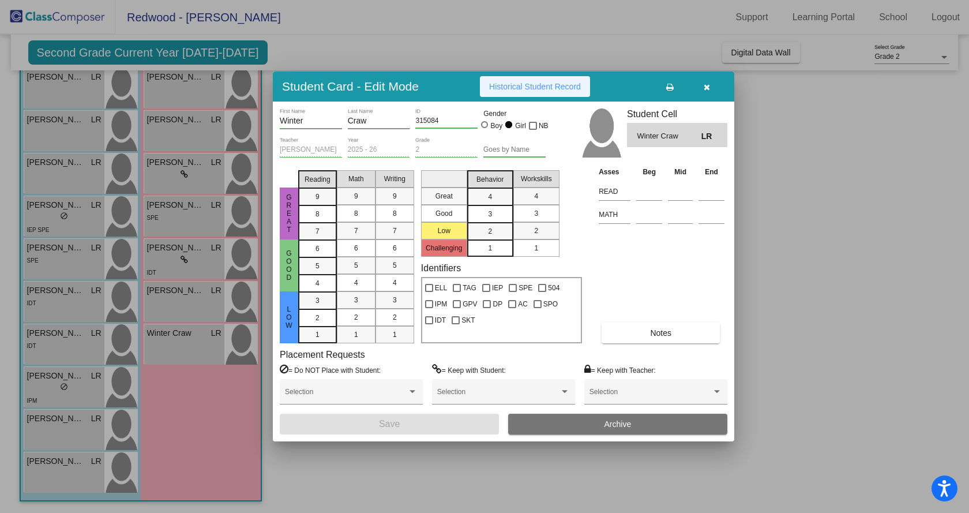
click at [525, 80] on button "Historical Student Record" at bounding box center [535, 86] width 110 height 21
click at [713, 87] on button "button" at bounding box center [706, 86] width 37 height 21
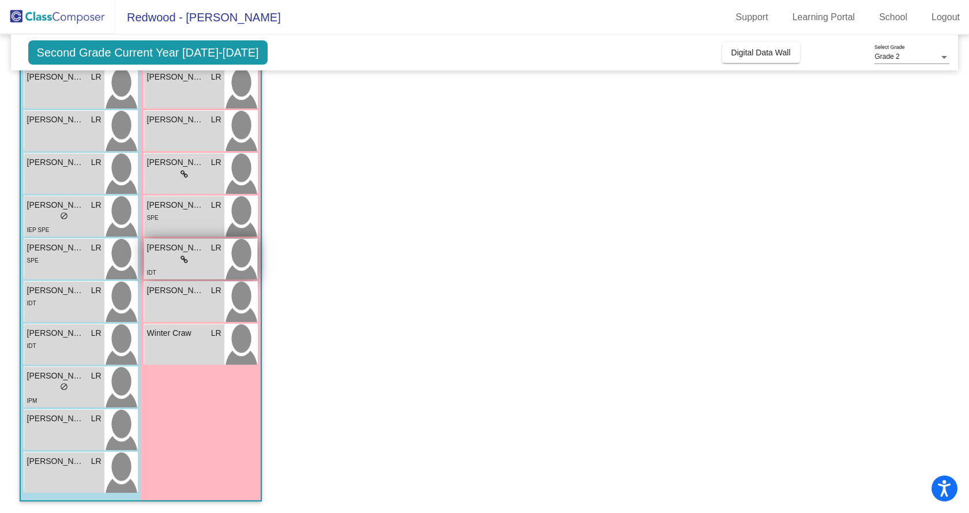
click at [171, 253] on span "[PERSON_NAME]" at bounding box center [176, 248] width 58 height 12
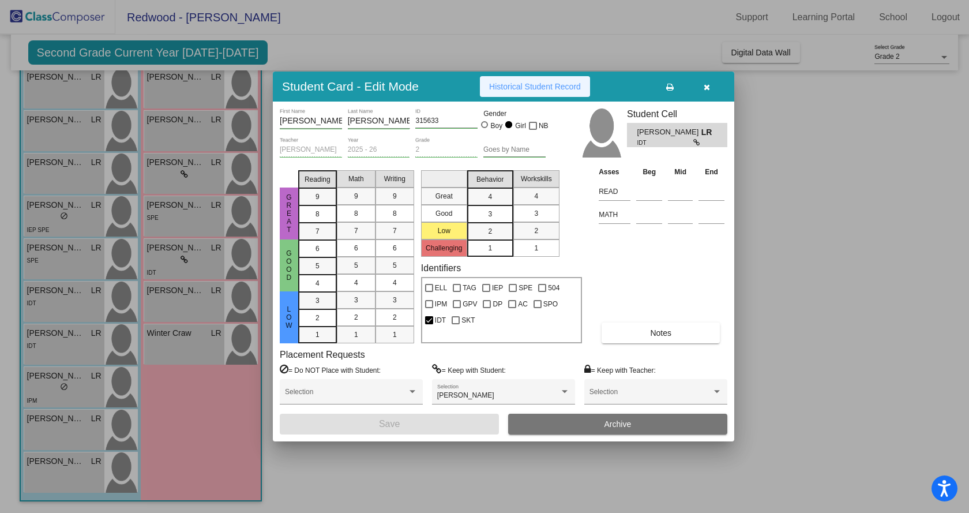
click at [514, 89] on span "Historical Student Record" at bounding box center [535, 86] width 92 height 9
click at [175, 224] on div at bounding box center [484, 256] width 969 height 513
click at [175, 224] on div "[PERSON_NAME] LR lock do_not_disturb_alt SPE" at bounding box center [184, 216] width 80 height 40
click at [517, 89] on span "Historical Student Record" at bounding box center [535, 86] width 92 height 9
click at [171, 174] on div at bounding box center [484, 256] width 969 height 513
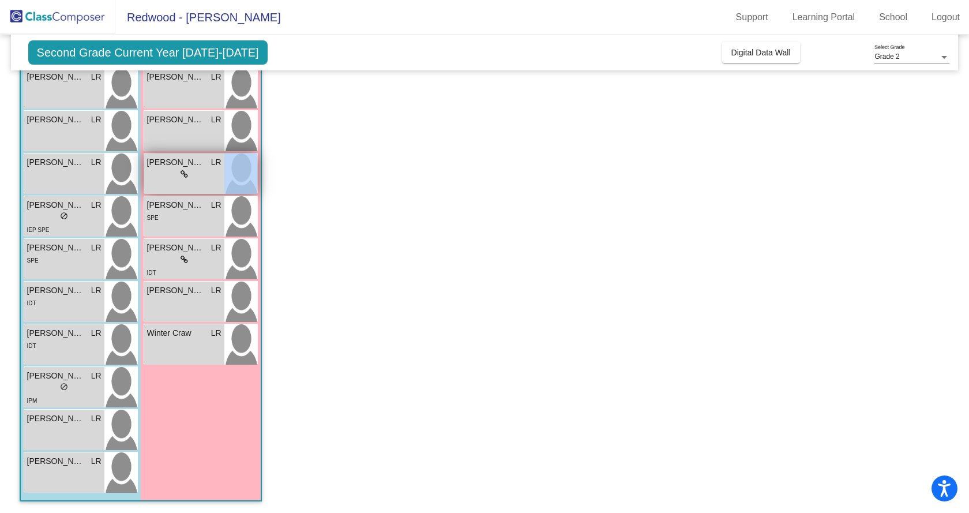
click at [171, 174] on div "lock do_not_disturb_alt" at bounding box center [184, 174] width 74 height 12
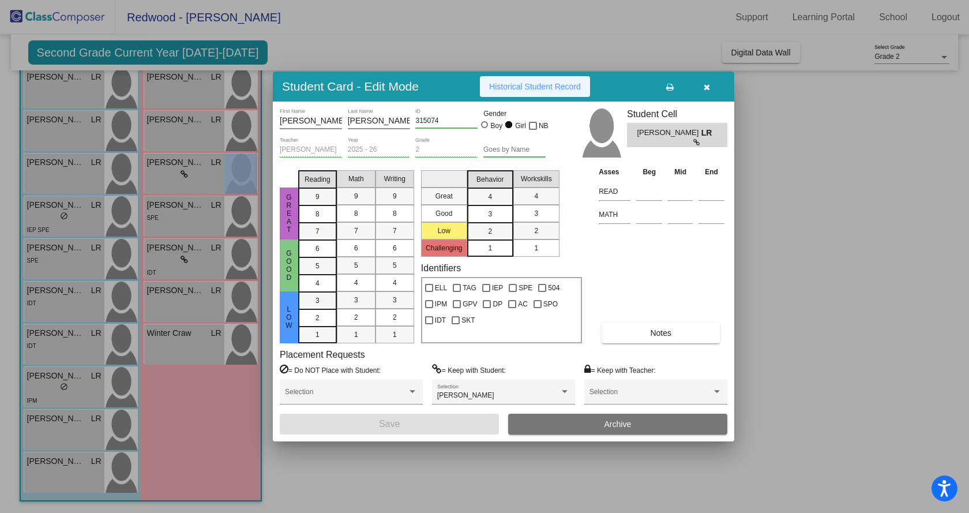
click at [531, 84] on span "Historical Student Record" at bounding box center [535, 86] width 92 height 9
click at [183, 138] on div at bounding box center [484, 256] width 969 height 513
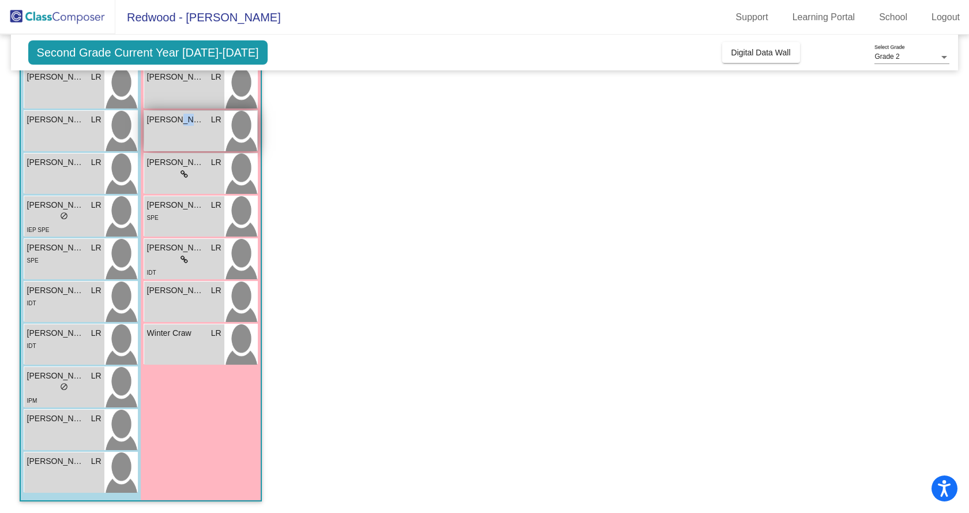
click at [183, 138] on div "[PERSON_NAME] [PERSON_NAME] lock do_not_disturb_alt" at bounding box center [184, 131] width 80 height 40
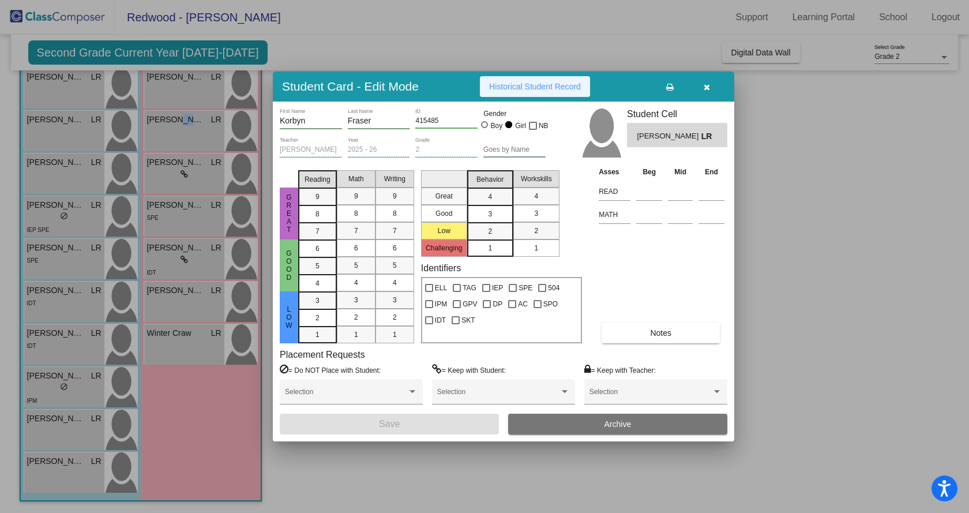
click at [527, 87] on span "Historical Student Record" at bounding box center [535, 86] width 92 height 9
click at [711, 87] on button "button" at bounding box center [706, 86] width 37 height 21
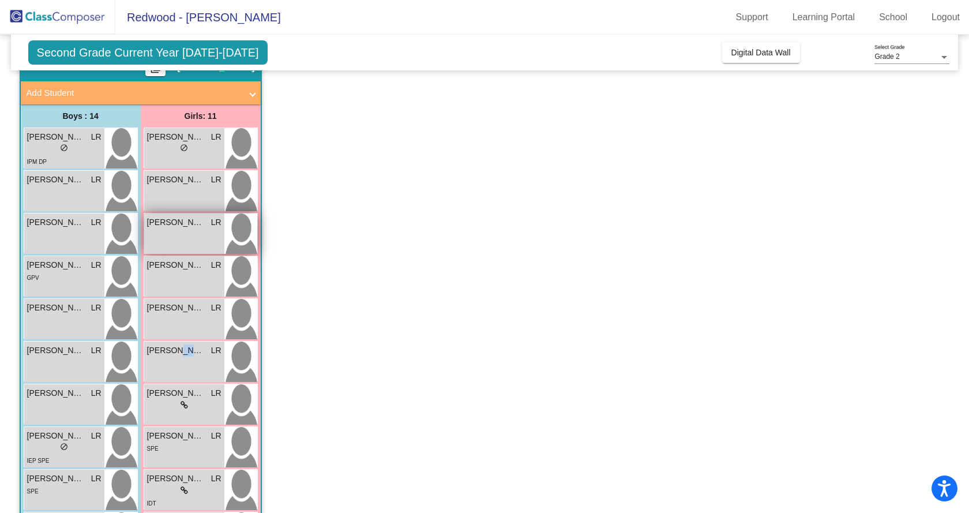
scroll to position [0, 0]
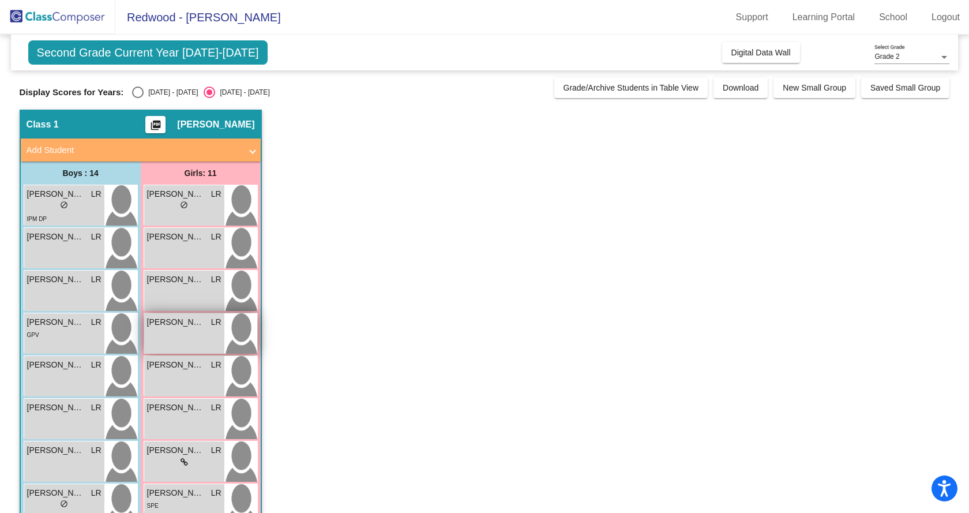
click at [170, 332] on div "[PERSON_NAME] LR lock do_not_disturb_alt" at bounding box center [184, 333] width 80 height 40
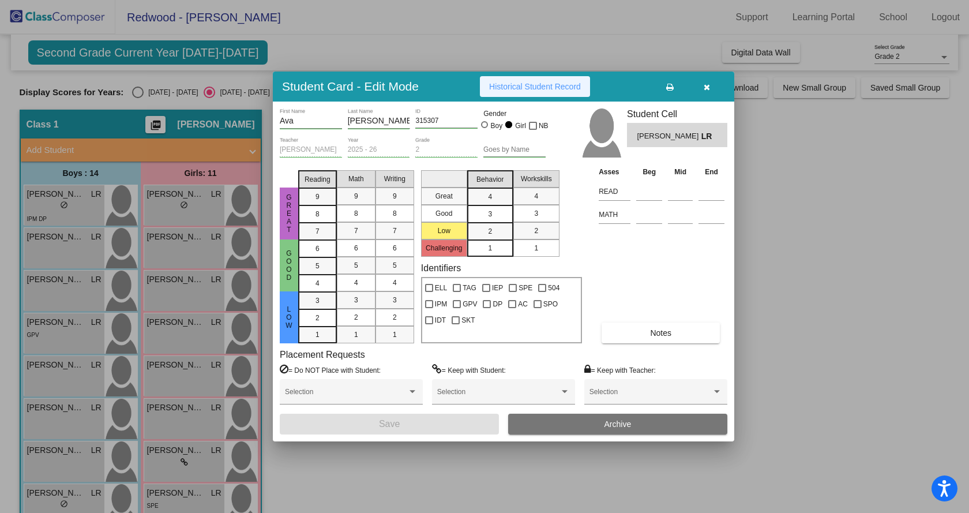
click at [562, 83] on span "Historical Student Record" at bounding box center [535, 86] width 92 height 9
click at [170, 292] on div at bounding box center [484, 256] width 969 height 513
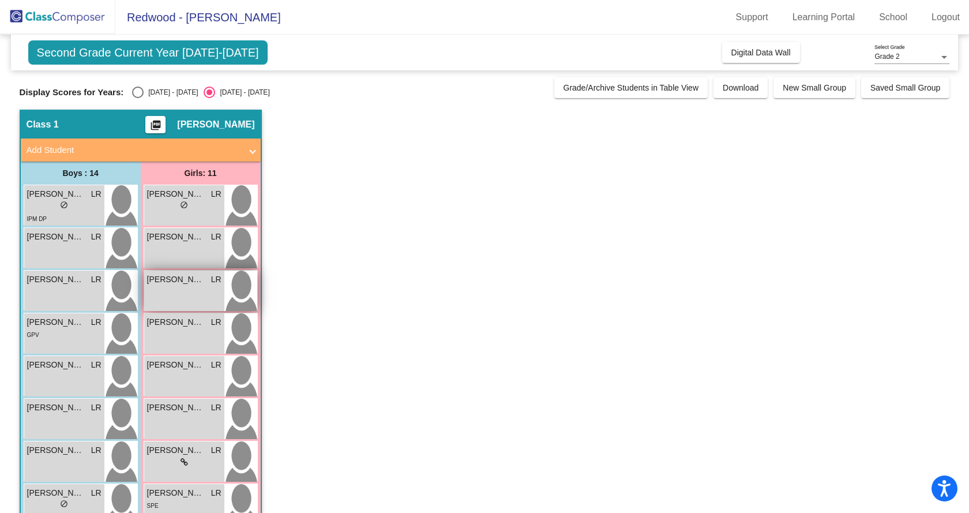
click at [170, 292] on div "[PERSON_NAME] lock do_not_disturb_alt" at bounding box center [184, 290] width 80 height 40
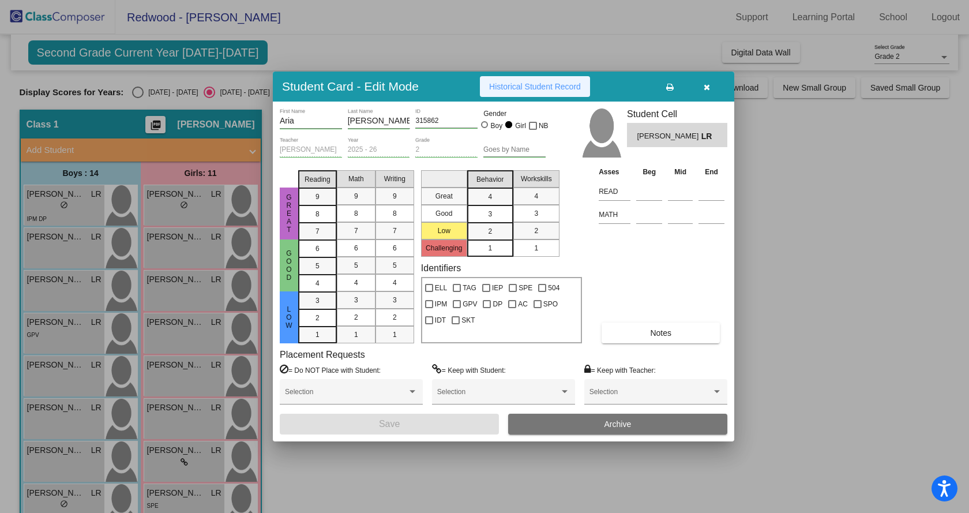
click at [510, 82] on span "Historical Student Record" at bounding box center [535, 86] width 92 height 9
click at [176, 245] on div at bounding box center [484, 256] width 969 height 513
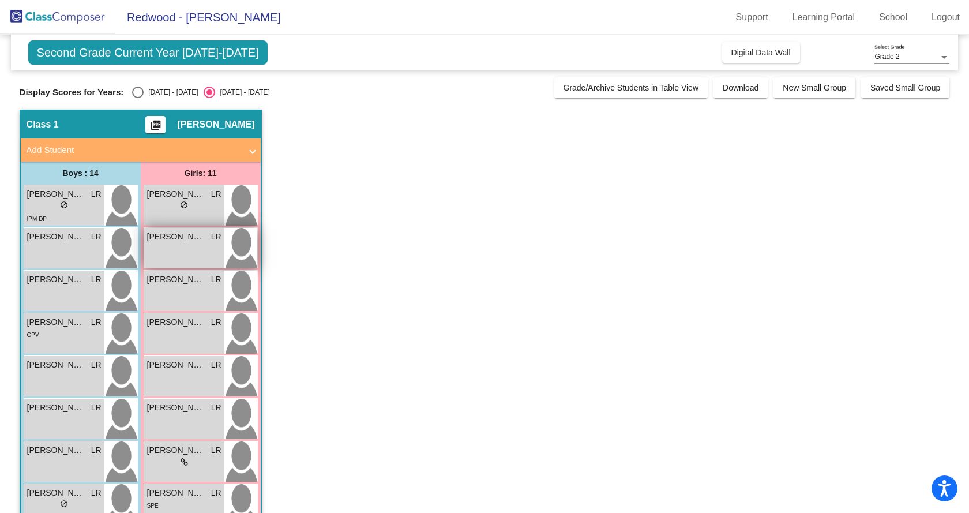
click at [176, 245] on div "[PERSON_NAME] LR lock do_not_disturb_alt" at bounding box center [184, 248] width 80 height 40
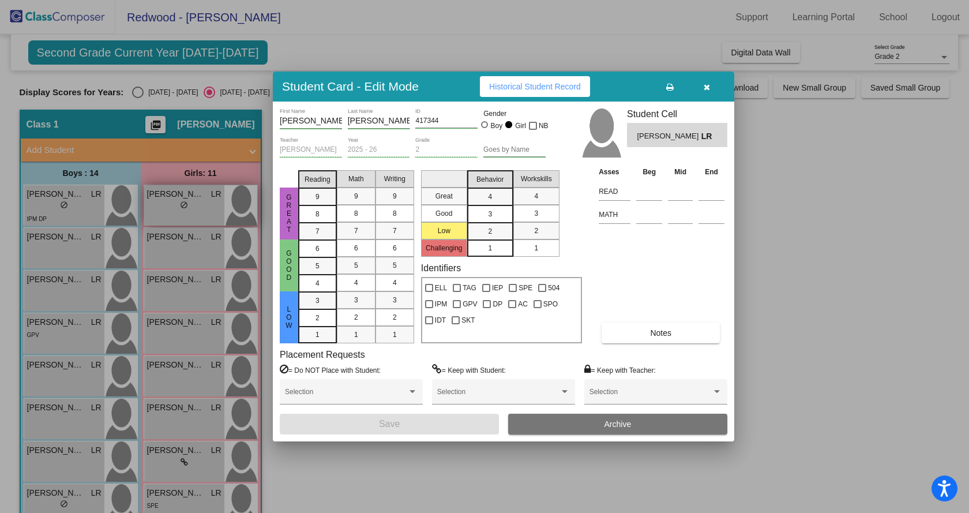
click at [176, 210] on div at bounding box center [484, 256] width 969 height 513
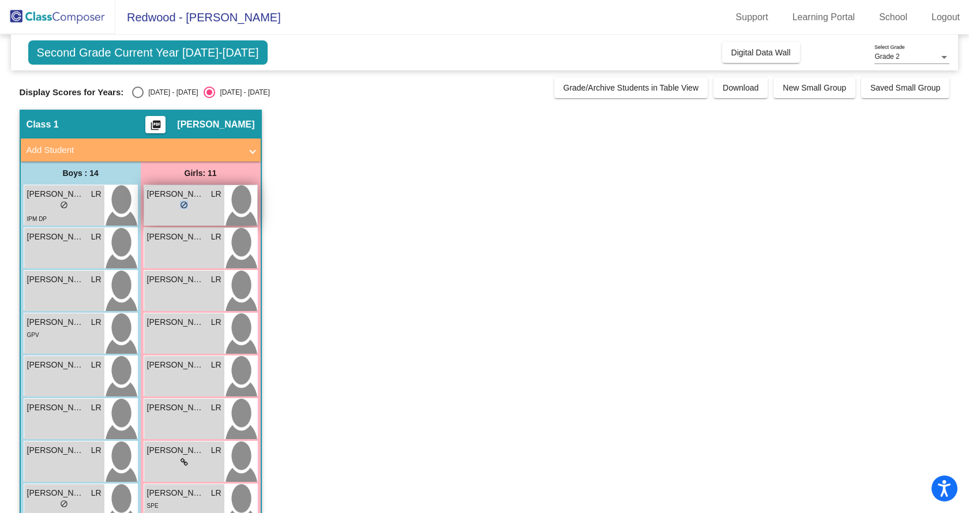
click at [176, 210] on div "lock do_not_disturb_alt" at bounding box center [184, 206] width 74 height 12
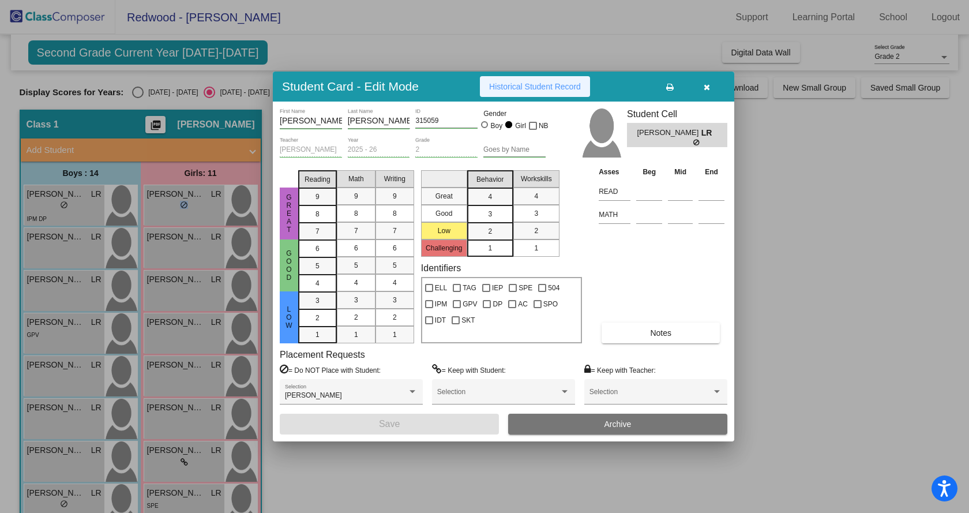
click at [530, 82] on span "Historical Student Record" at bounding box center [535, 86] width 92 height 9
click at [87, 200] on div at bounding box center [484, 256] width 969 height 513
click at [87, 199] on div "Apollo [PERSON_NAME]" at bounding box center [64, 194] width 74 height 12
click at [529, 79] on button "Historical Student Record" at bounding box center [535, 86] width 110 height 21
click at [51, 252] on div at bounding box center [484, 256] width 969 height 513
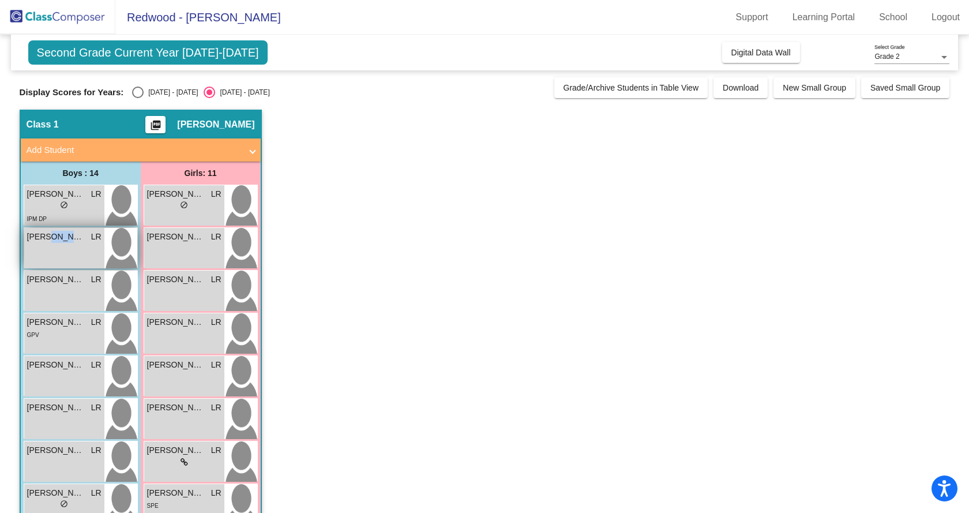
click at [51, 252] on div "[PERSON_NAME] LR lock do_not_disturb_alt" at bounding box center [64, 248] width 80 height 40
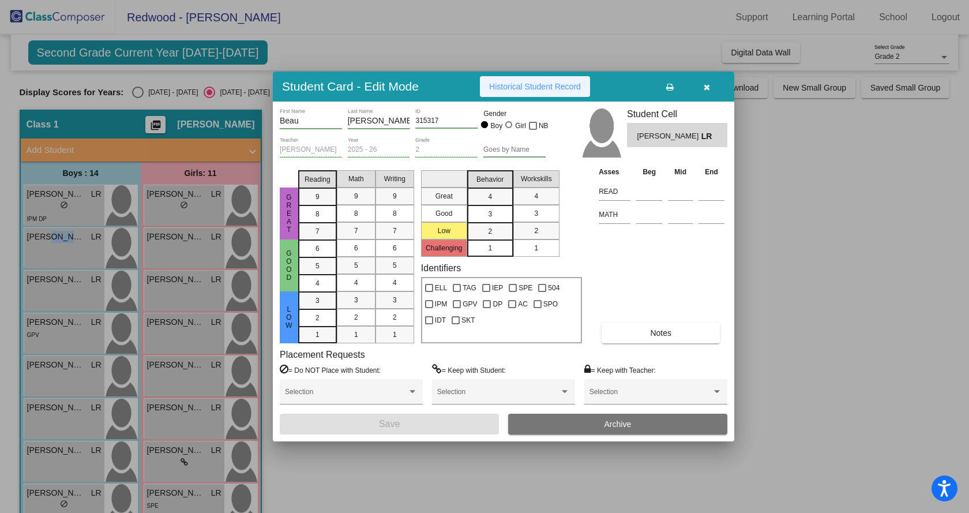
click at [518, 86] on span "Historical Student Record" at bounding box center [535, 86] width 92 height 9
click at [58, 283] on div at bounding box center [484, 256] width 969 height 513
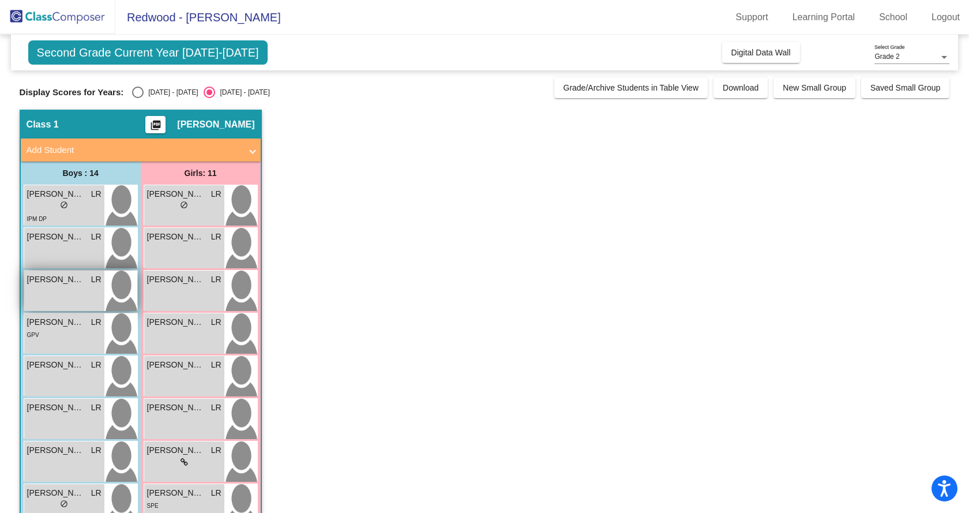
click at [58, 283] on span "[PERSON_NAME]" at bounding box center [56, 279] width 58 height 12
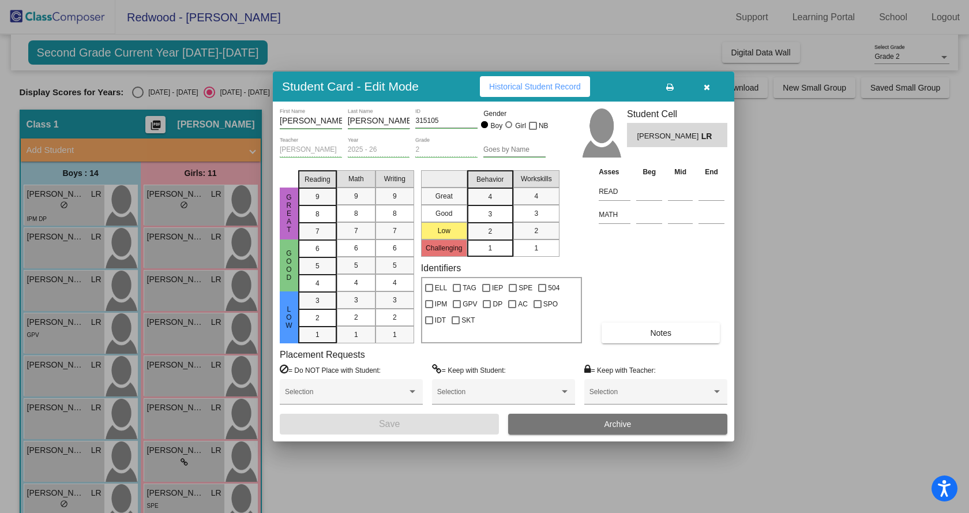
click at [543, 85] on span "Historical Student Record" at bounding box center [535, 86] width 92 height 9
click at [66, 334] on div at bounding box center [484, 256] width 969 height 513
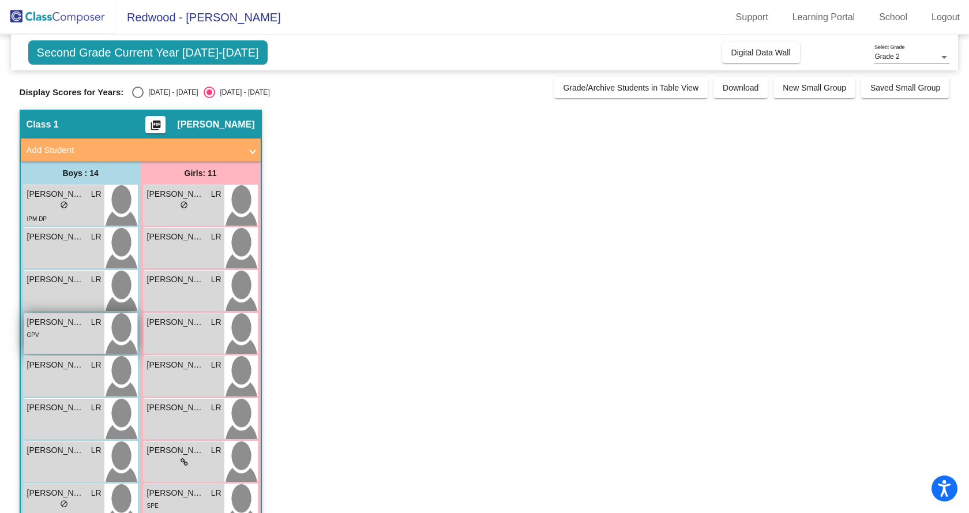
click at [65, 333] on div "GPV" at bounding box center [64, 334] width 74 height 12
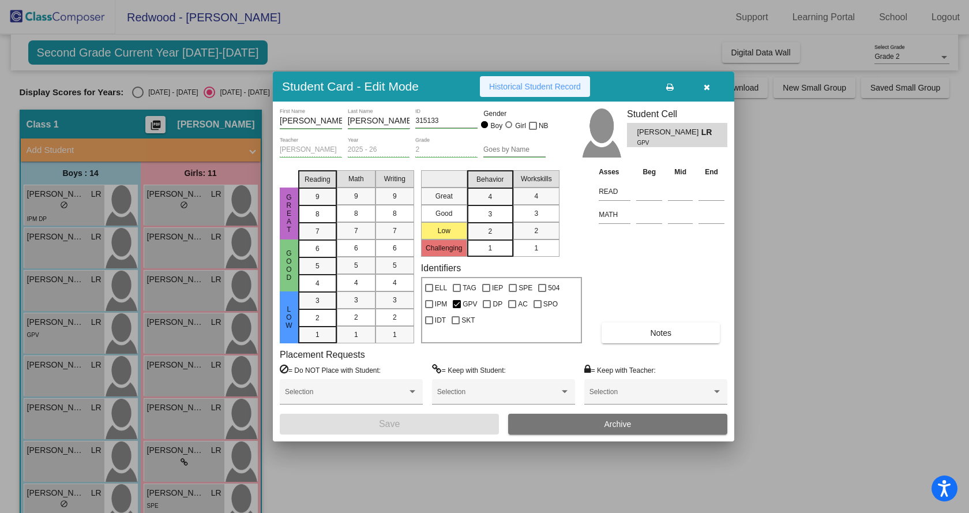
click at [525, 78] on button "Historical Student Record" at bounding box center [535, 86] width 110 height 21
click at [52, 375] on div at bounding box center [484, 256] width 969 height 513
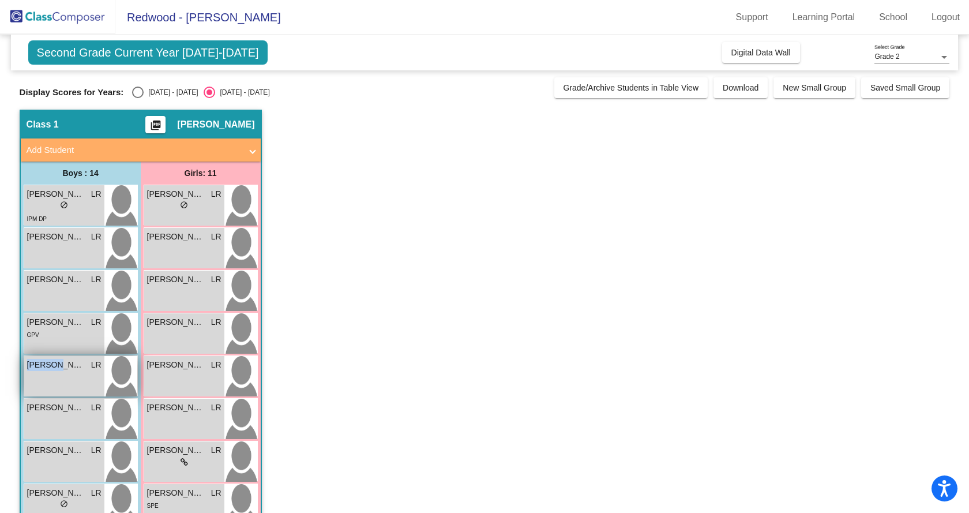
click at [52, 375] on div "[PERSON_NAME] LR lock do_not_disturb_alt" at bounding box center [64, 376] width 80 height 40
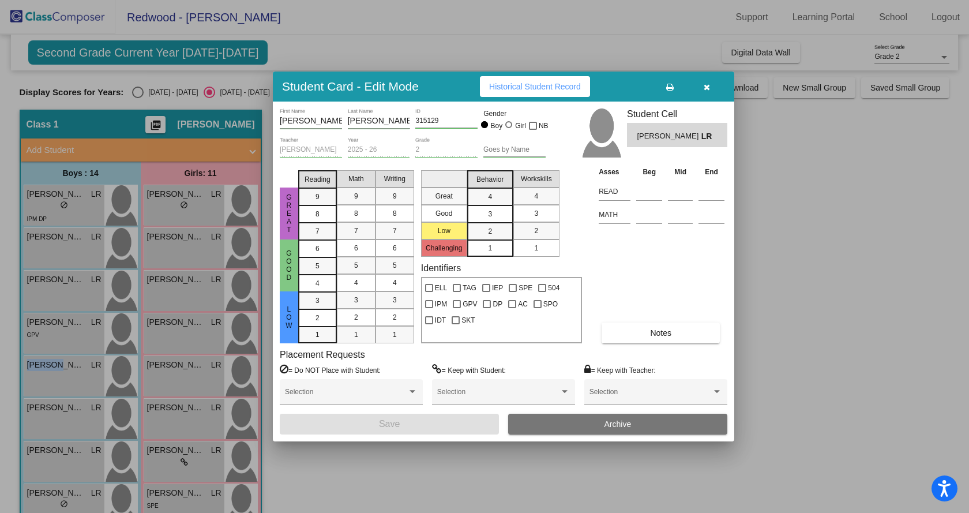
click at [501, 89] on span "Historical Student Record" at bounding box center [535, 86] width 92 height 9
click at [77, 419] on div at bounding box center [484, 256] width 969 height 513
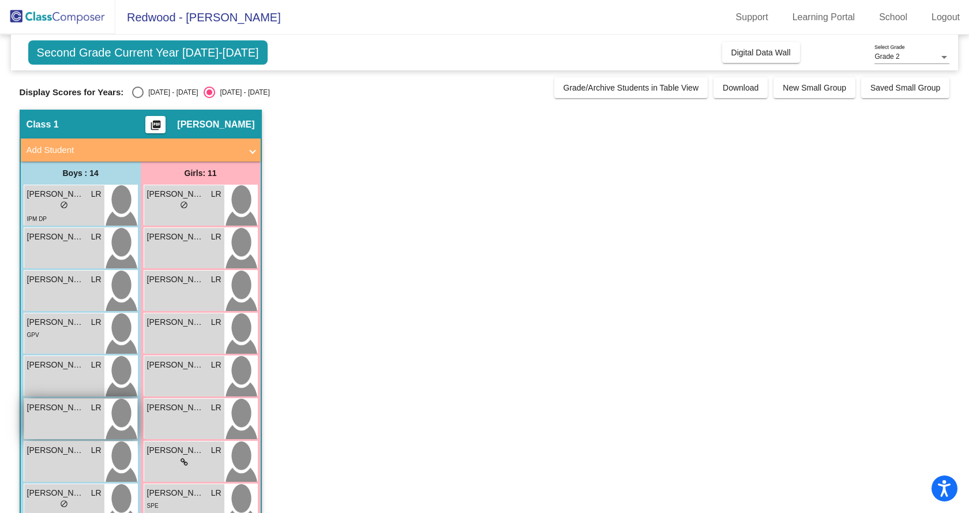
click at [77, 419] on div "[PERSON_NAME] [PERSON_NAME] lock do_not_disturb_alt" at bounding box center [64, 419] width 80 height 40
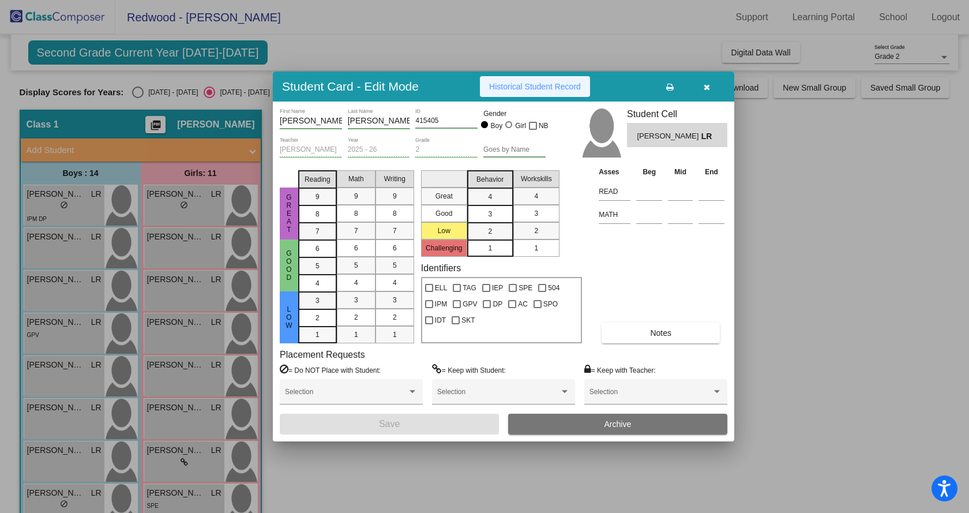
click at [530, 85] on span "Historical Student Record" at bounding box center [535, 86] width 92 height 9
click at [62, 454] on div at bounding box center [484, 256] width 969 height 513
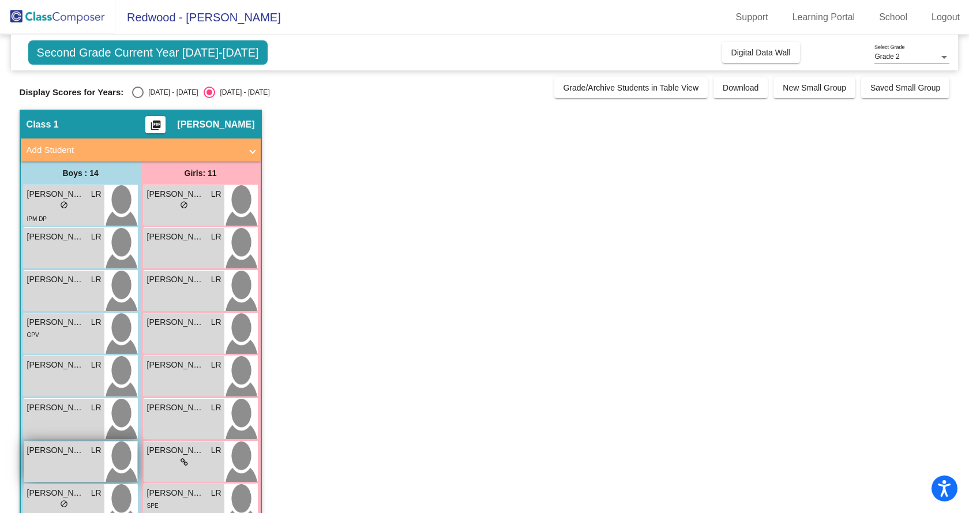
click at [66, 456] on span "[PERSON_NAME]" at bounding box center [56, 450] width 58 height 12
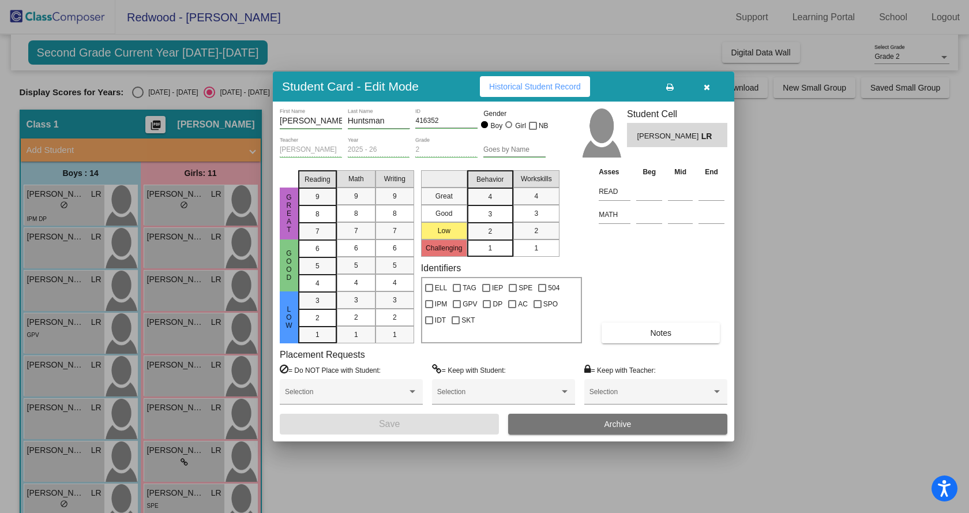
click at [521, 86] on span "Historical Student Record" at bounding box center [535, 86] width 92 height 9
click at [701, 87] on button "button" at bounding box center [706, 86] width 37 height 21
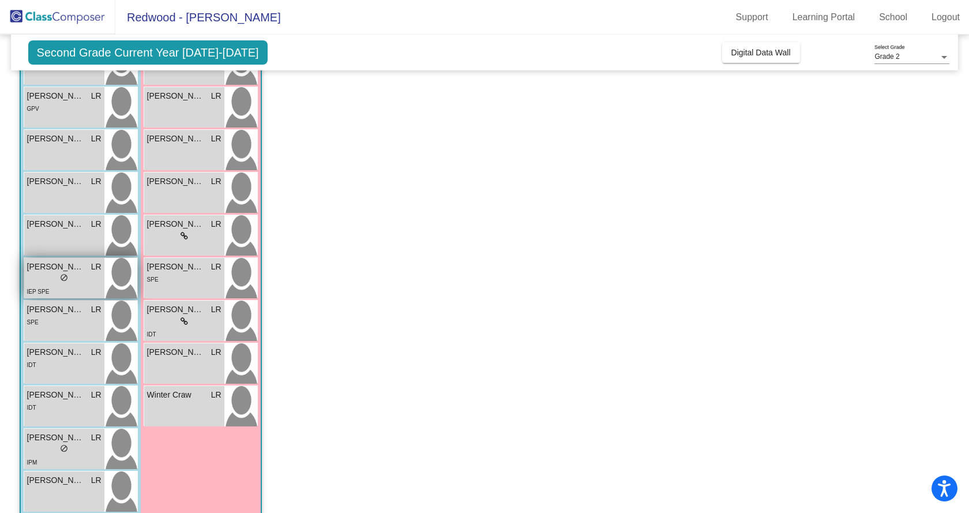
scroll to position [288, 0]
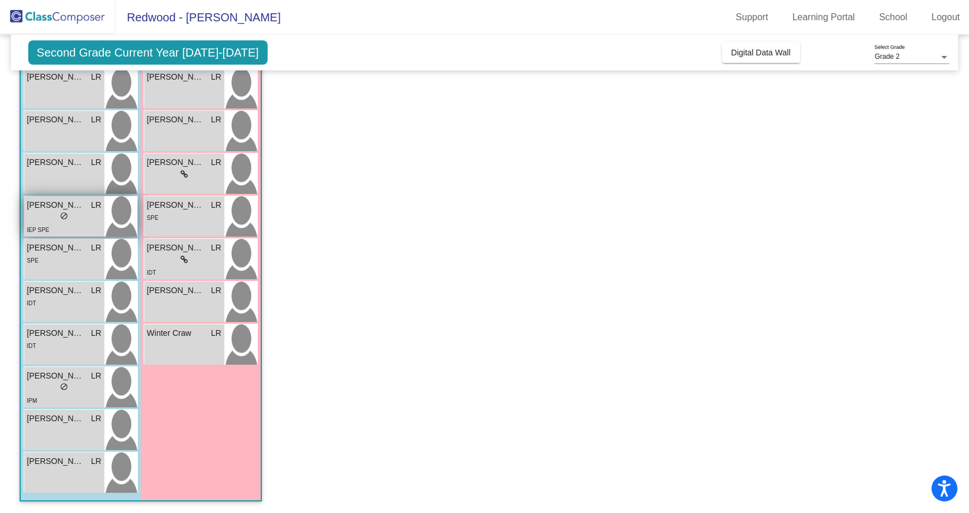
click at [73, 216] on div "lock do_not_disturb_alt" at bounding box center [64, 217] width 74 height 12
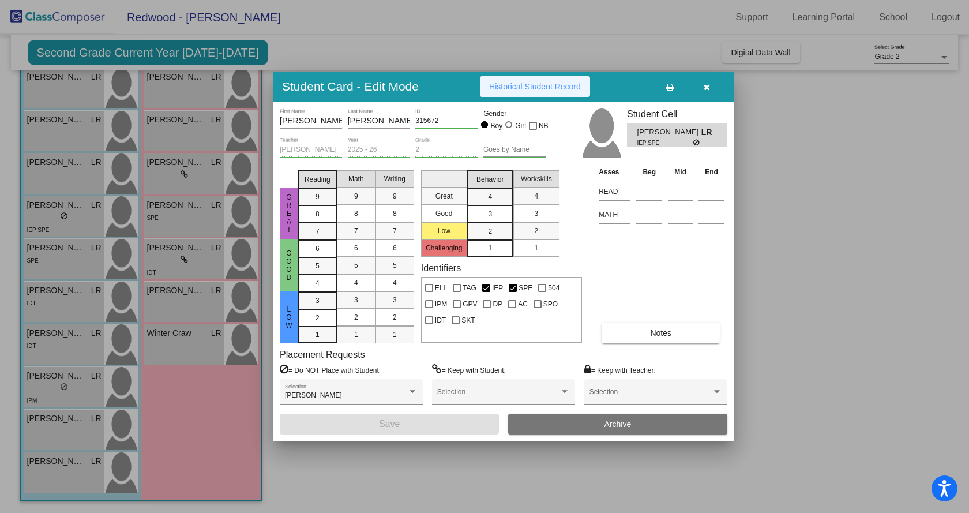
click at [553, 80] on button "Historical Student Record" at bounding box center [535, 86] width 110 height 21
click at [66, 253] on div at bounding box center [484, 256] width 969 height 513
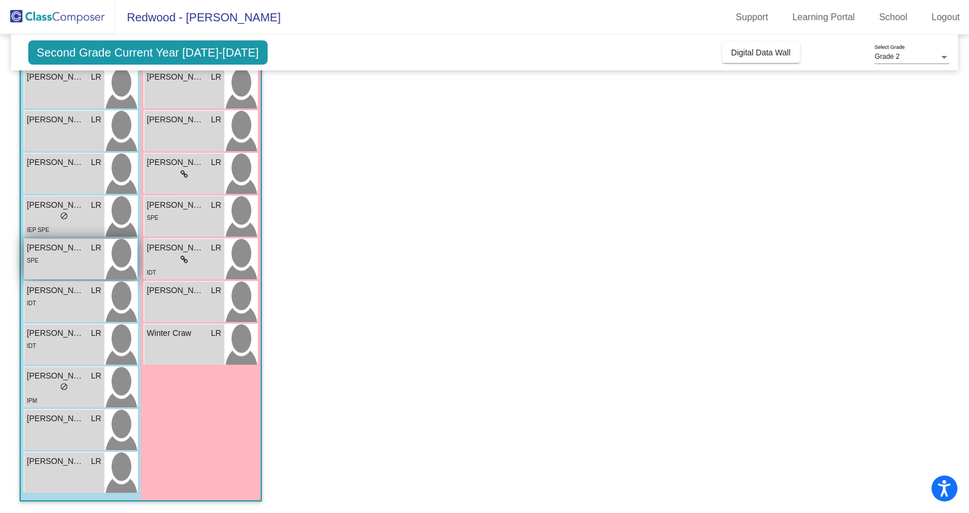
click at [66, 253] on span "[PERSON_NAME]" at bounding box center [56, 248] width 58 height 12
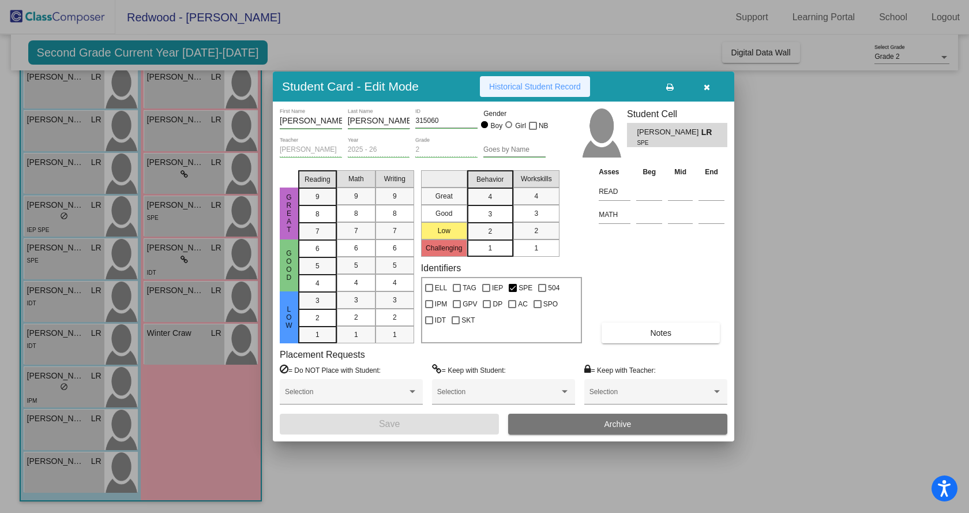
click at [514, 81] on button "Historical Student Record" at bounding box center [535, 86] width 110 height 21
click at [79, 294] on div at bounding box center [484, 256] width 969 height 513
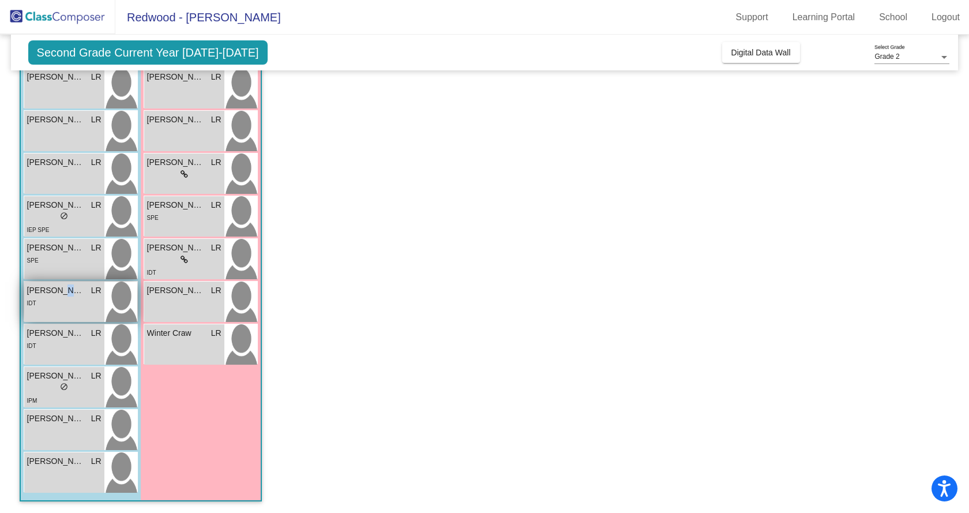
click at [79, 294] on span "[PERSON_NAME]" at bounding box center [56, 290] width 58 height 12
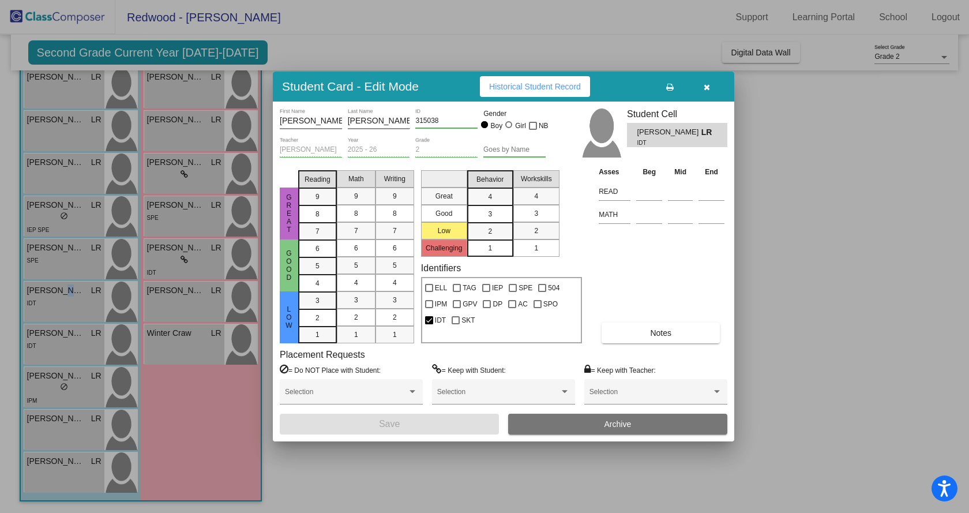
click at [516, 84] on span "Historical Student Record" at bounding box center [535, 86] width 92 height 9
click at [67, 349] on div at bounding box center [484, 256] width 969 height 513
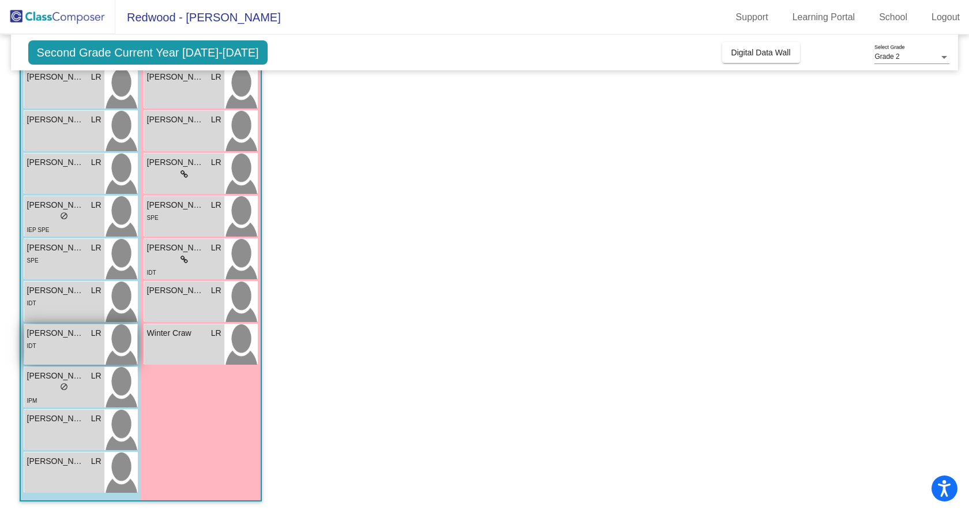
click at [67, 349] on div "IDT" at bounding box center [64, 345] width 74 height 12
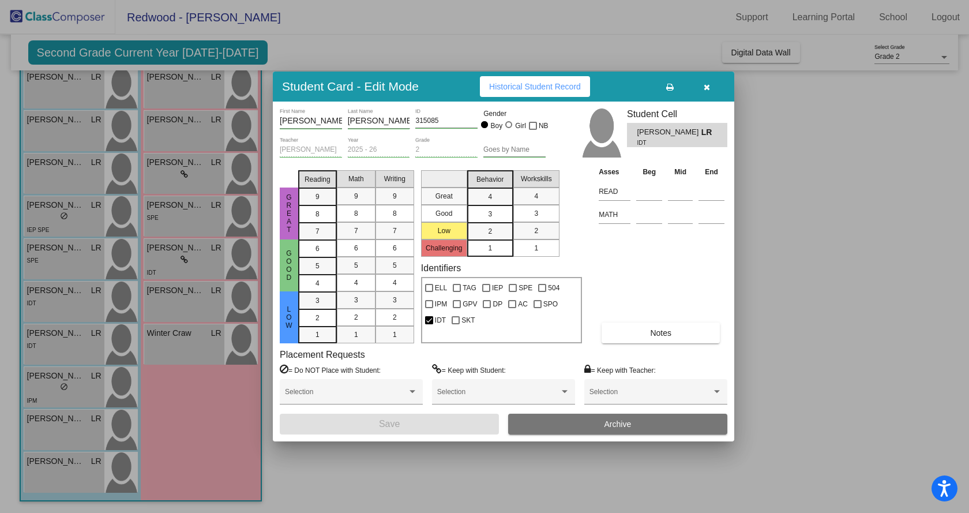
click at [535, 85] on span "Historical Student Record" at bounding box center [535, 86] width 92 height 9
click at [48, 386] on div at bounding box center [484, 256] width 969 height 513
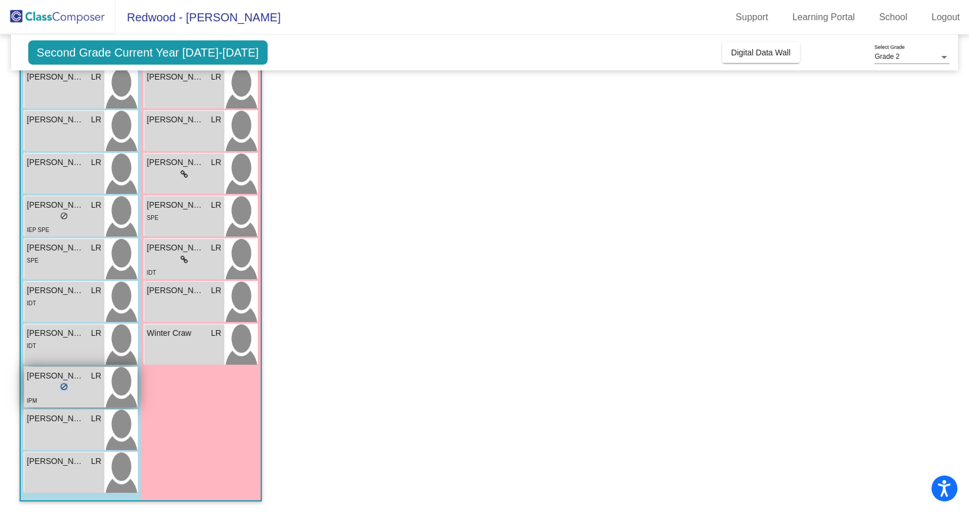
click at [48, 386] on div "lock do_not_disturb_alt" at bounding box center [64, 388] width 74 height 12
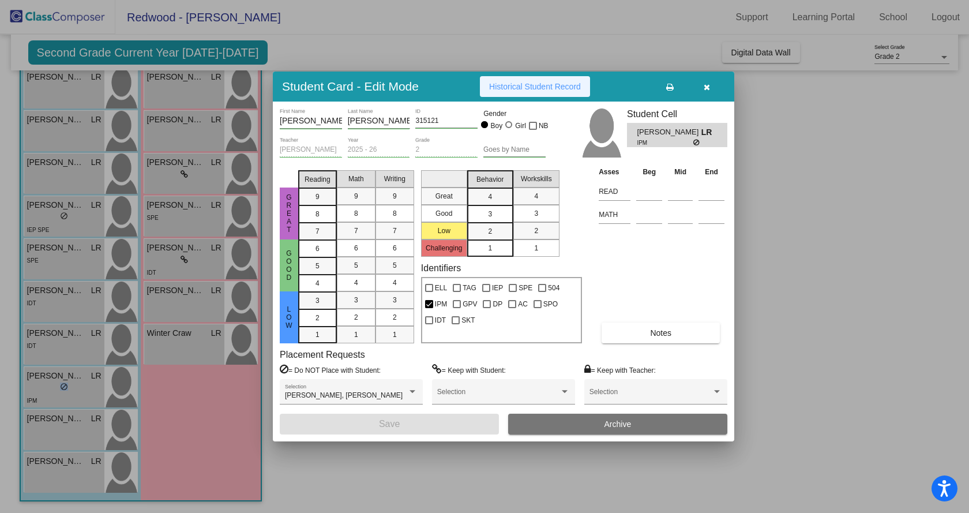
click at [546, 87] on span "Historical Student Record" at bounding box center [535, 86] width 92 height 9
click at [51, 422] on div at bounding box center [484, 256] width 969 height 513
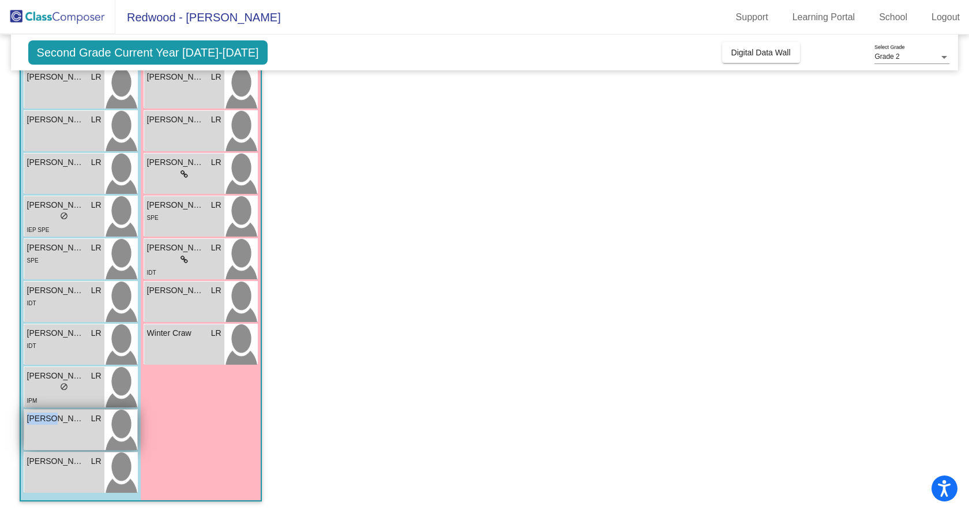
click at [51, 422] on span "[PERSON_NAME]" at bounding box center [56, 418] width 58 height 12
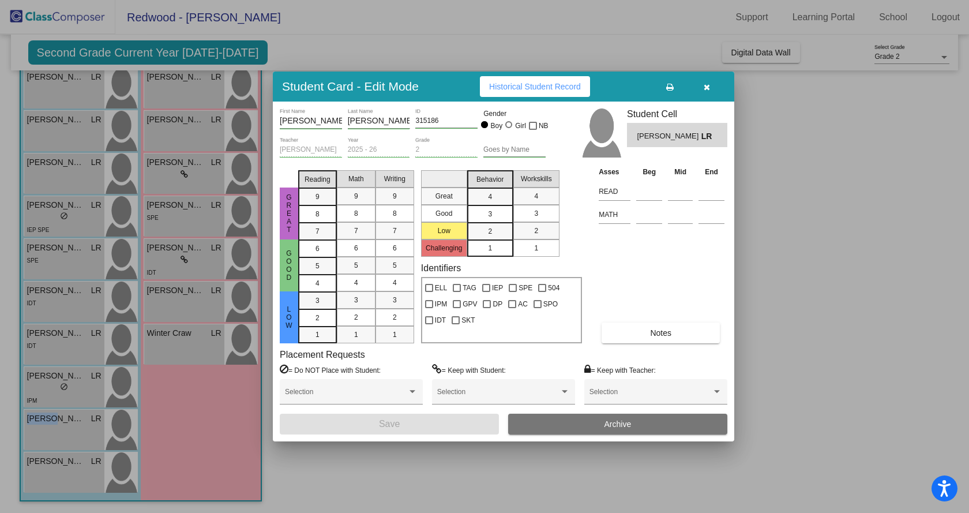
click at [524, 84] on span "Historical Student Record" at bounding box center [535, 86] width 92 height 9
click at [58, 478] on div at bounding box center [484, 256] width 969 height 513
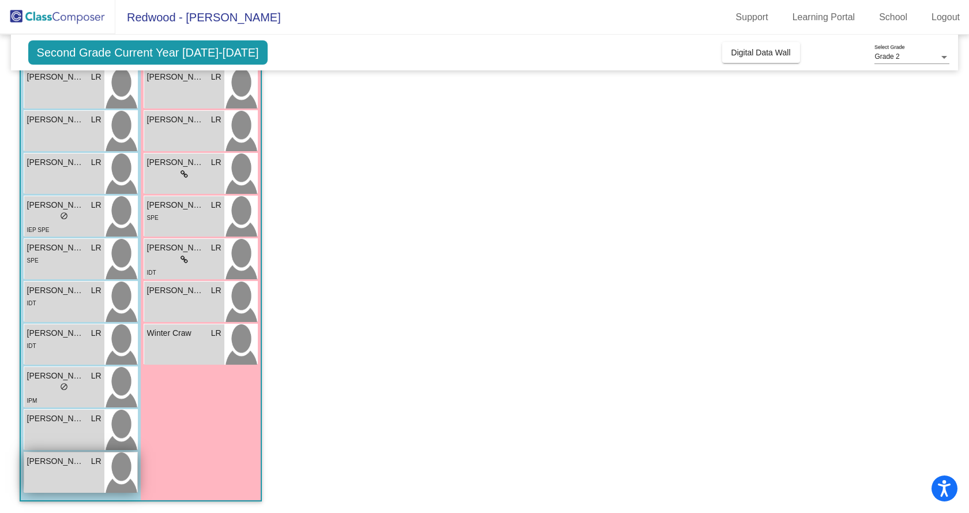
click at [58, 478] on div "[PERSON_NAME] LR lock do_not_disturb_alt" at bounding box center [64, 472] width 80 height 40
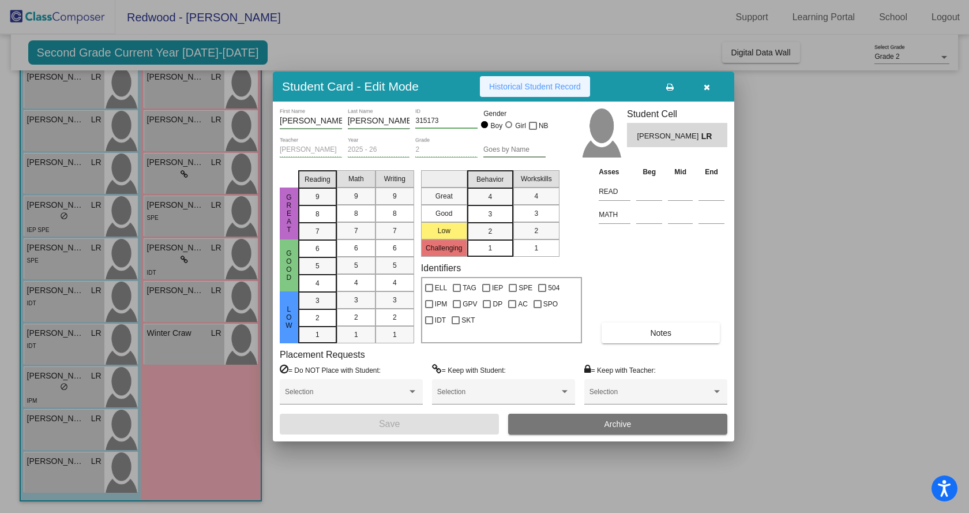
click at [501, 84] on span "Historical Student Record" at bounding box center [535, 86] width 92 height 9
